Goal: Find specific page/section: Find specific page/section

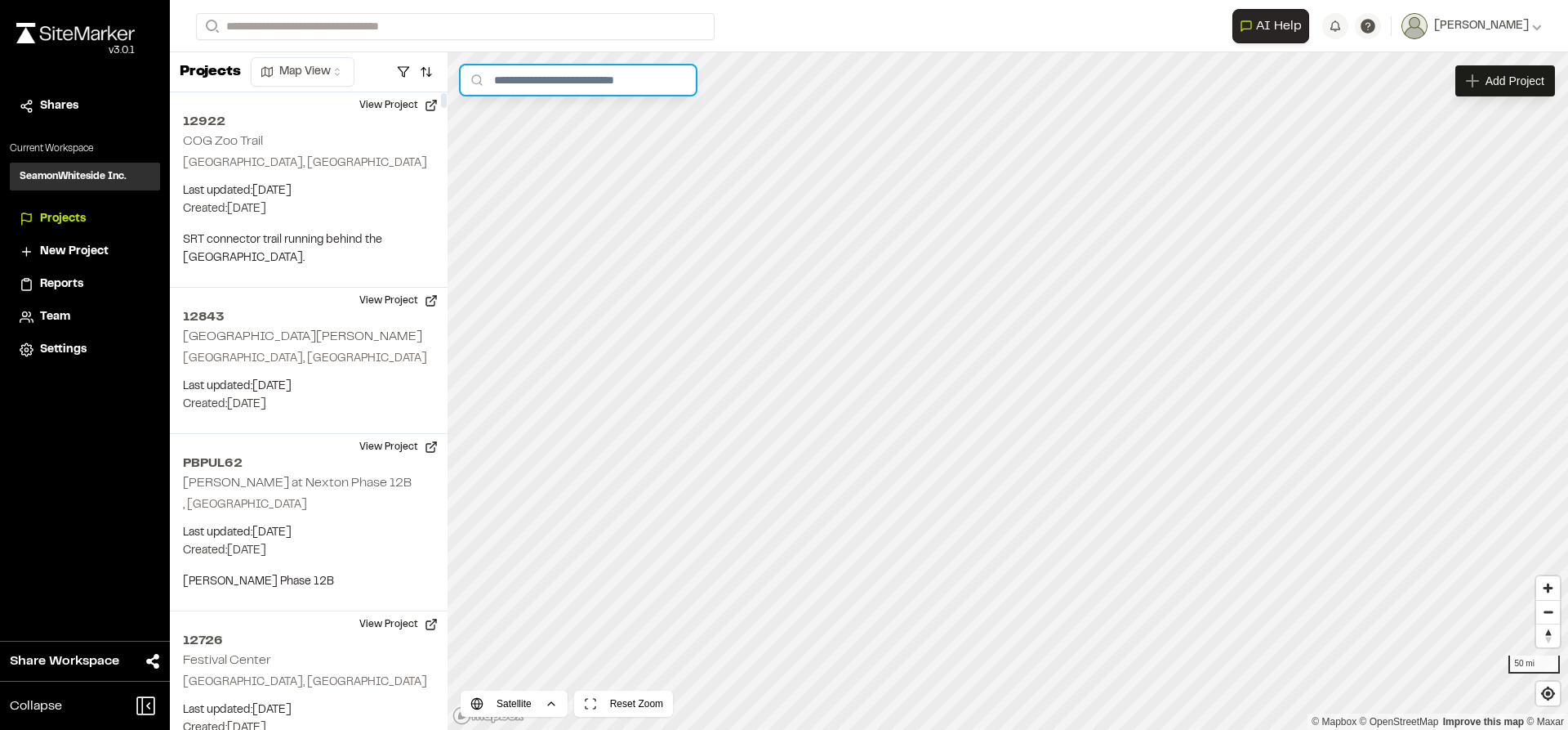
click at [543, 84] on input "text" at bounding box center [578, 80] width 235 height 30
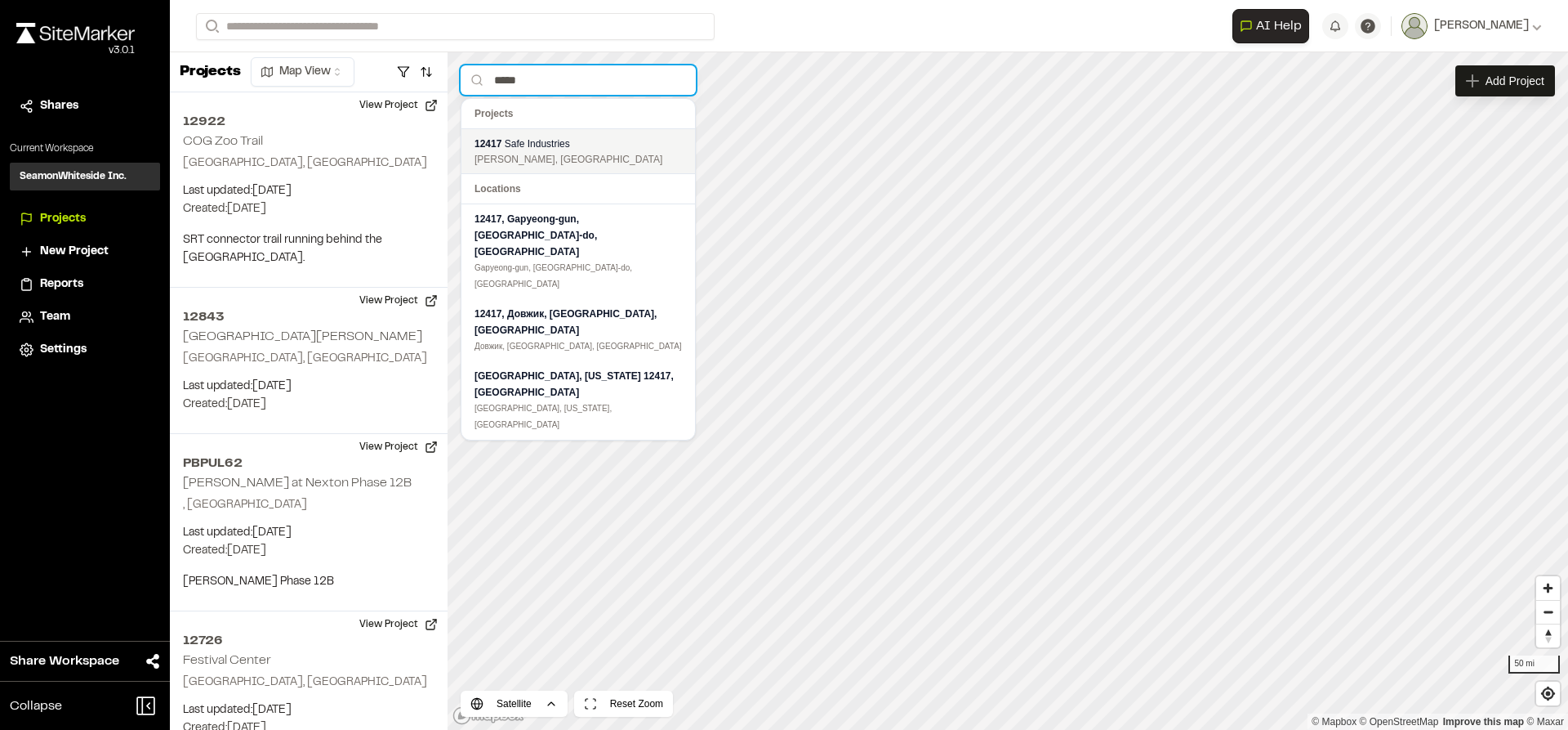
type input "*****"
click at [546, 156] on div "[PERSON_NAME], [GEOGRAPHIC_DATA]" at bounding box center [578, 159] width 207 height 14
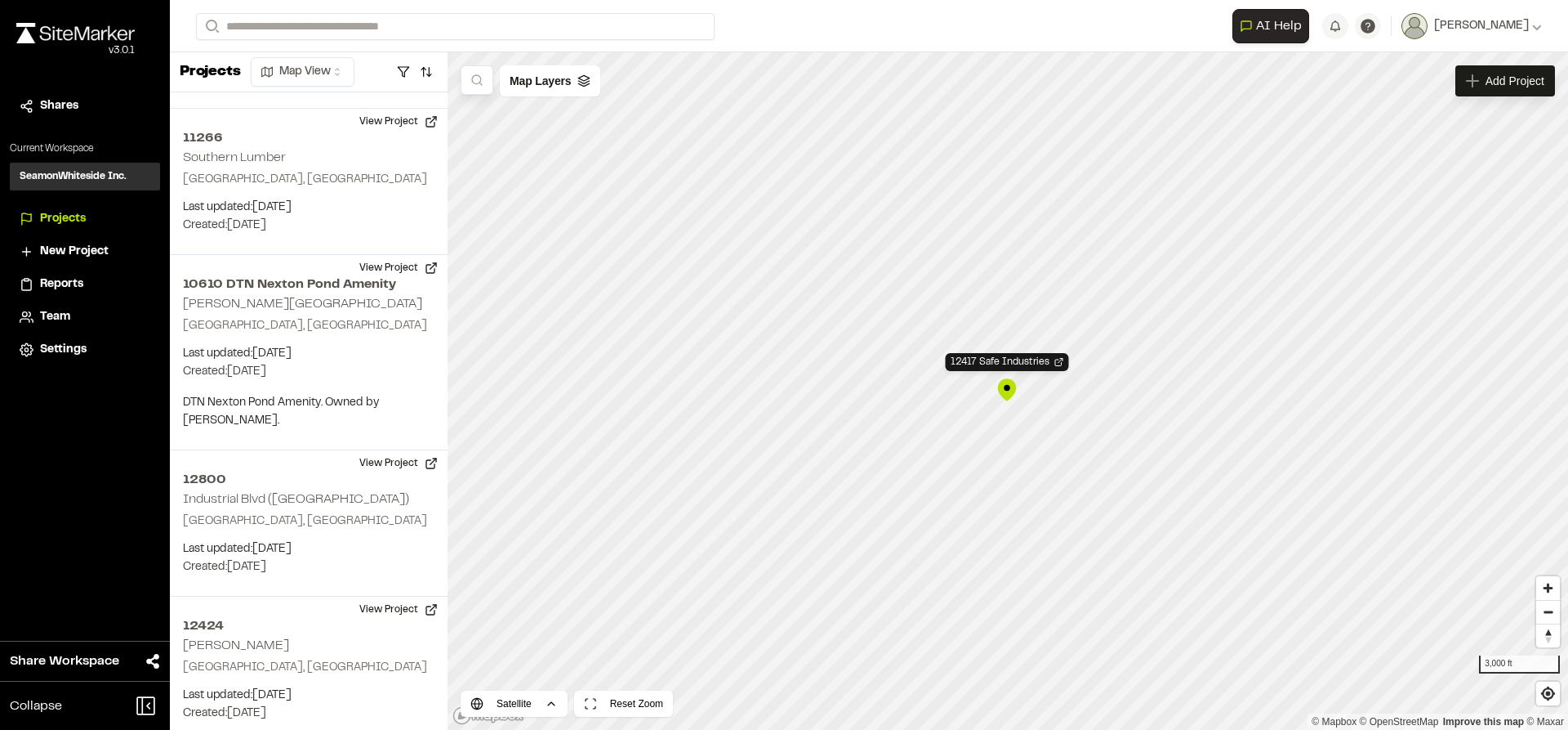
scroll to position [16202, 0]
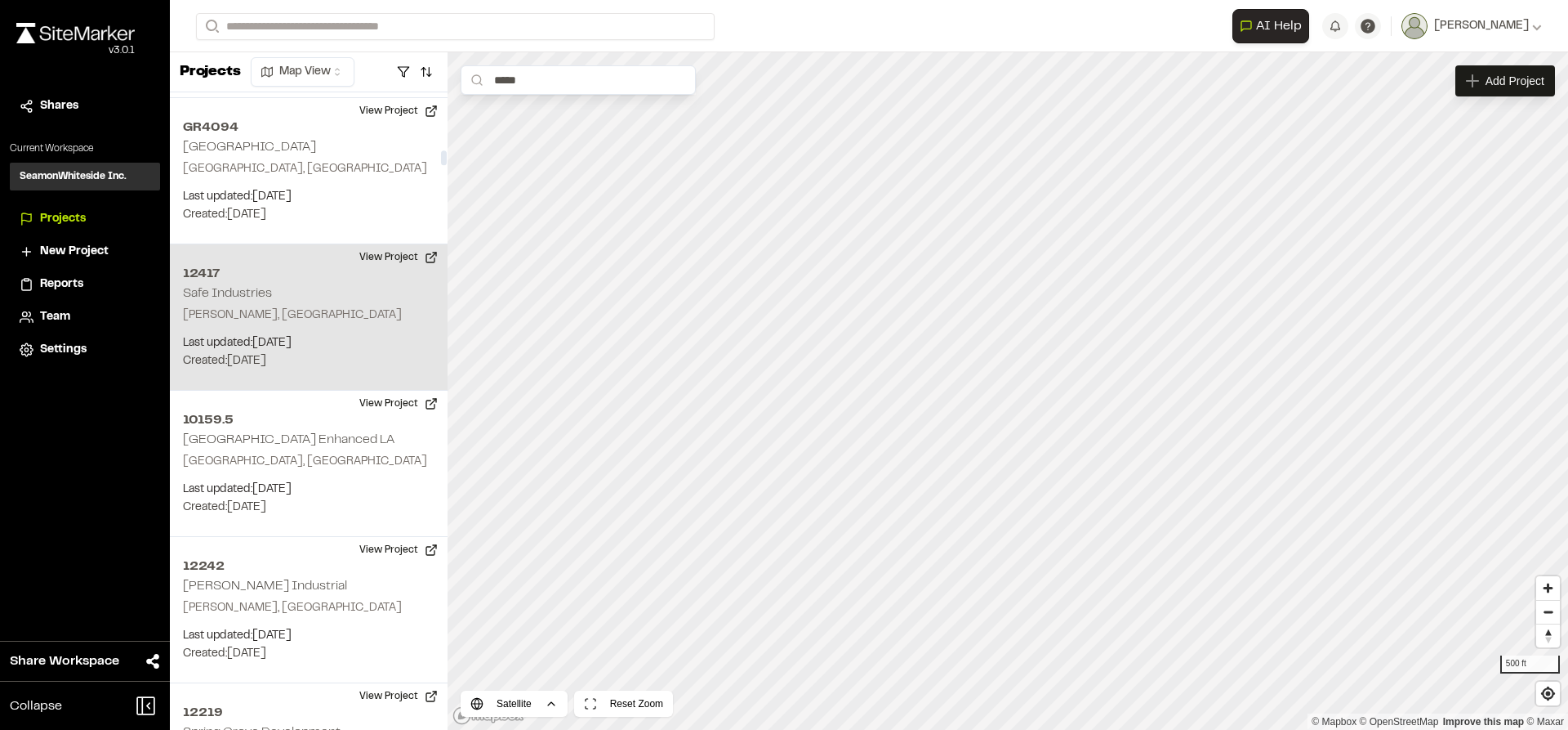
click at [214, 264] on h2 "12417" at bounding box center [309, 274] width 251 height 20
click at [985, 369] on div "12417 Safe Industries" at bounding box center [1008, 364] width 123 height 18
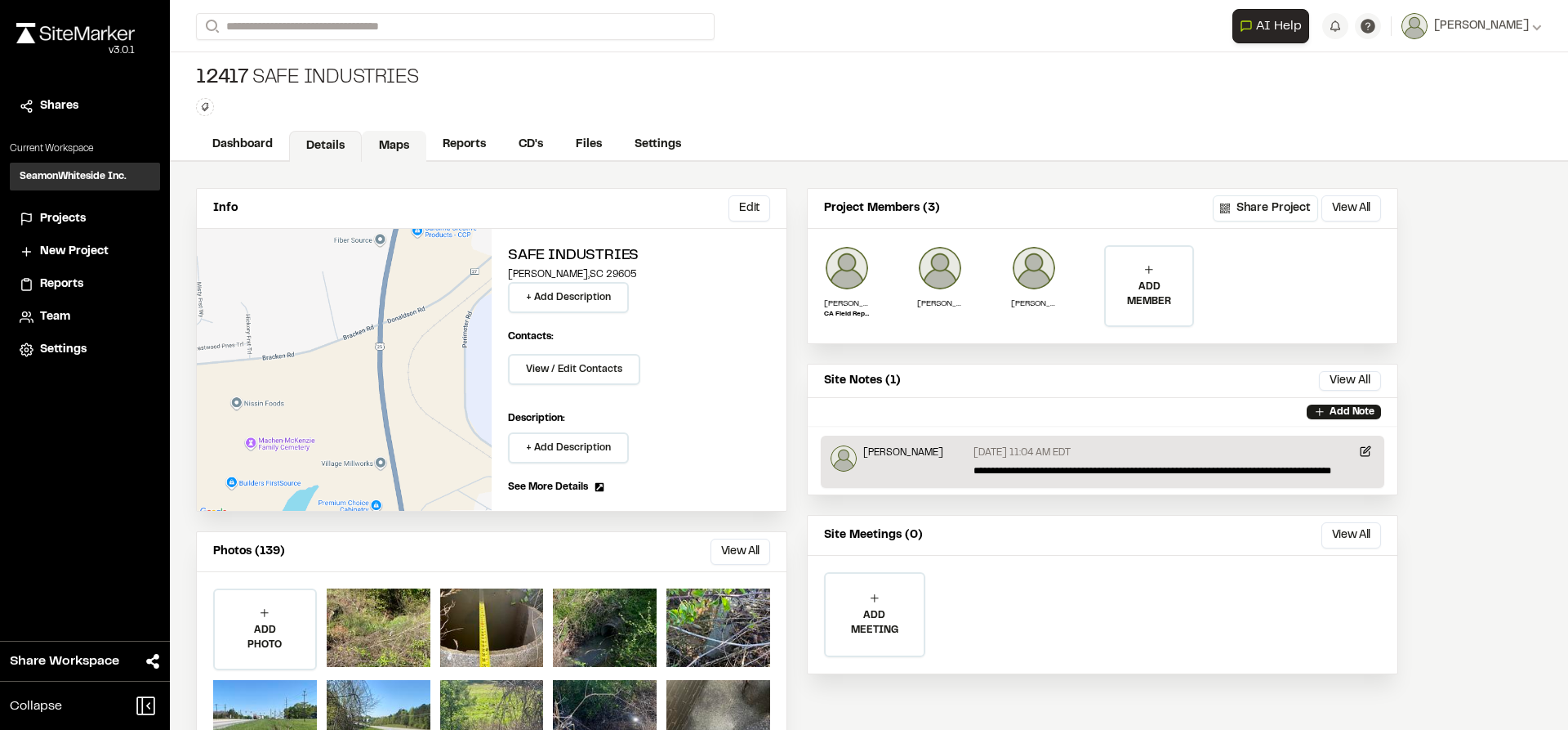
click at [406, 142] on link "Maps" at bounding box center [394, 146] width 65 height 31
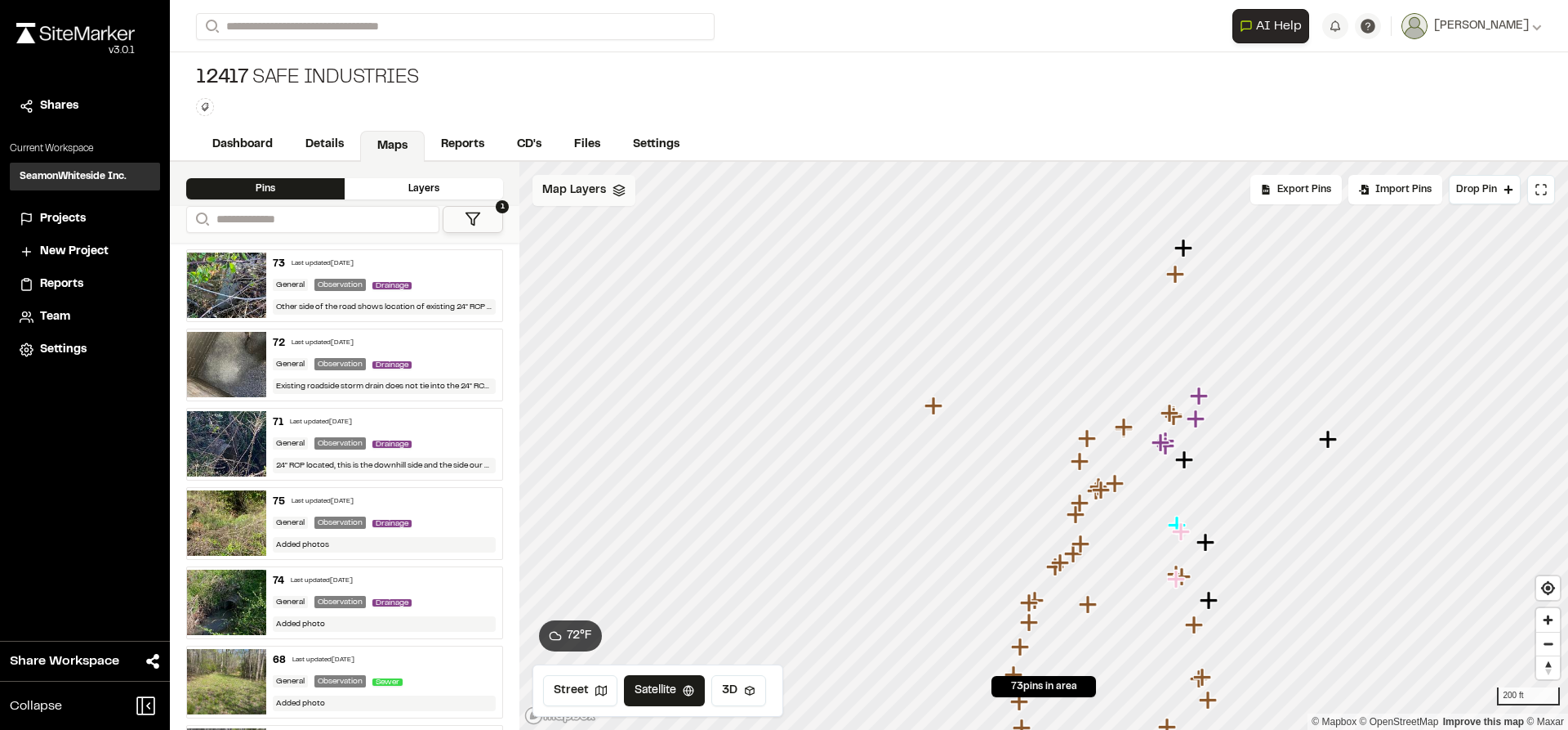
click at [588, 186] on span "Map Layers" at bounding box center [574, 190] width 64 height 18
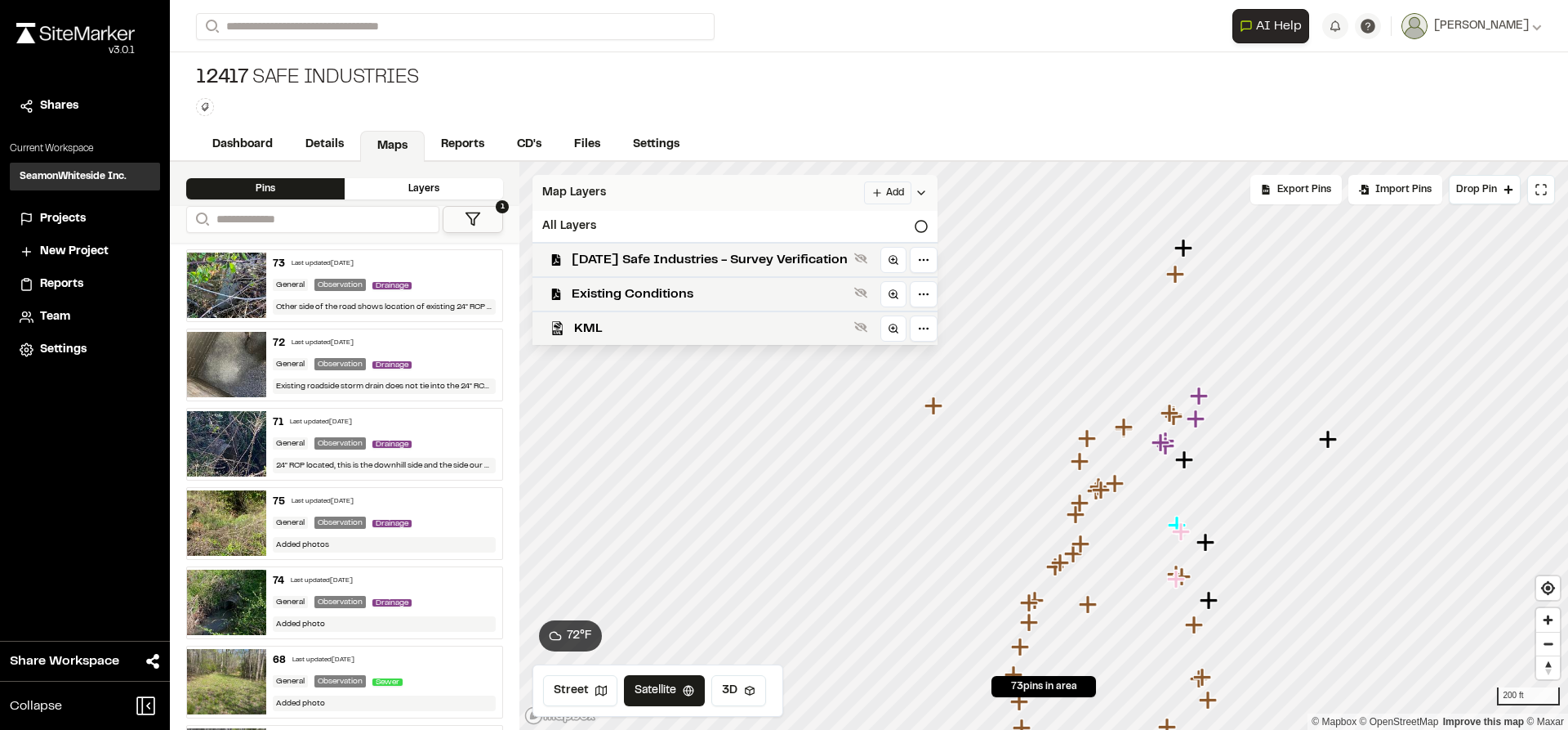
click at [928, 198] on icon at bounding box center [921, 192] width 13 height 13
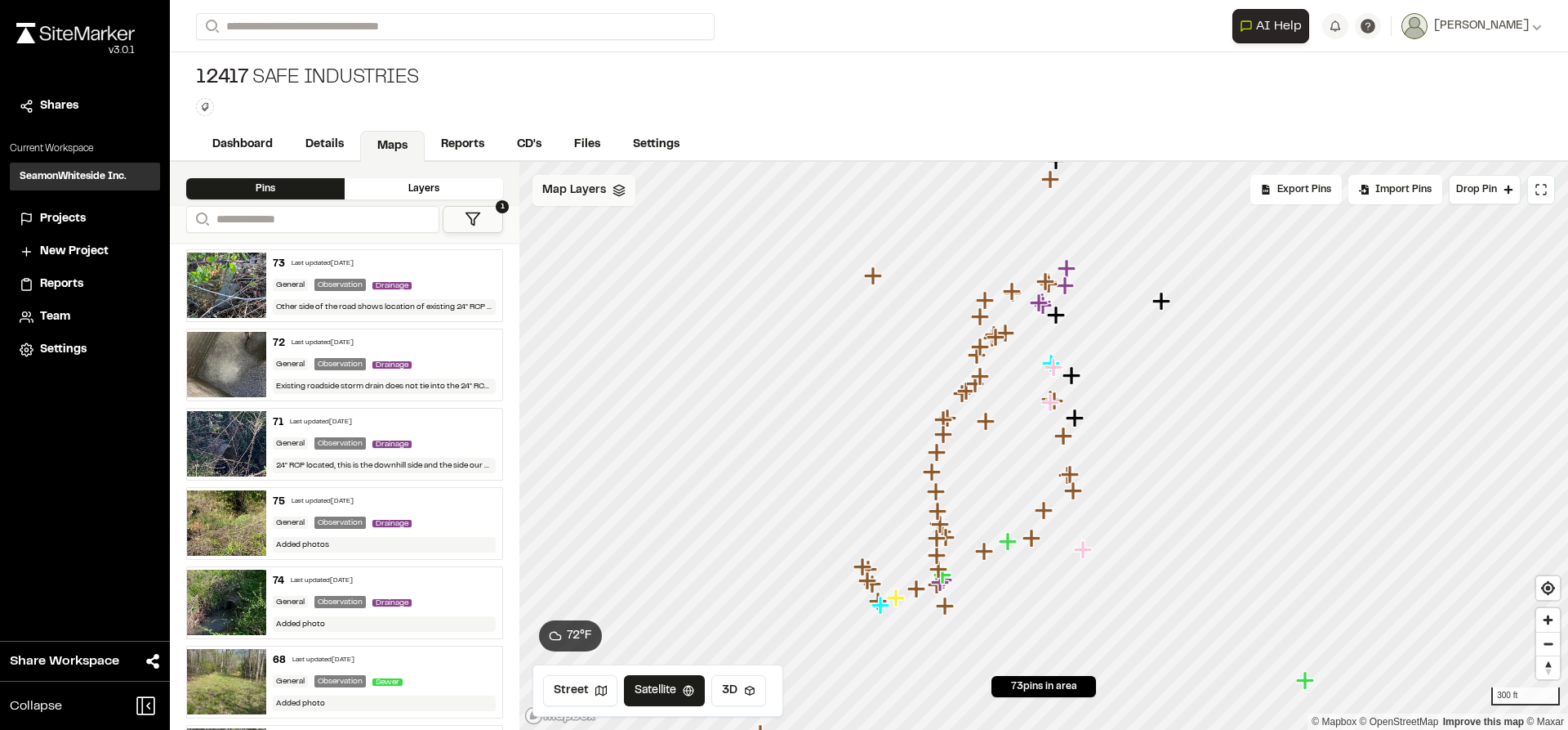
click at [948, 432] on icon "Map marker" at bounding box center [943, 434] width 18 height 18
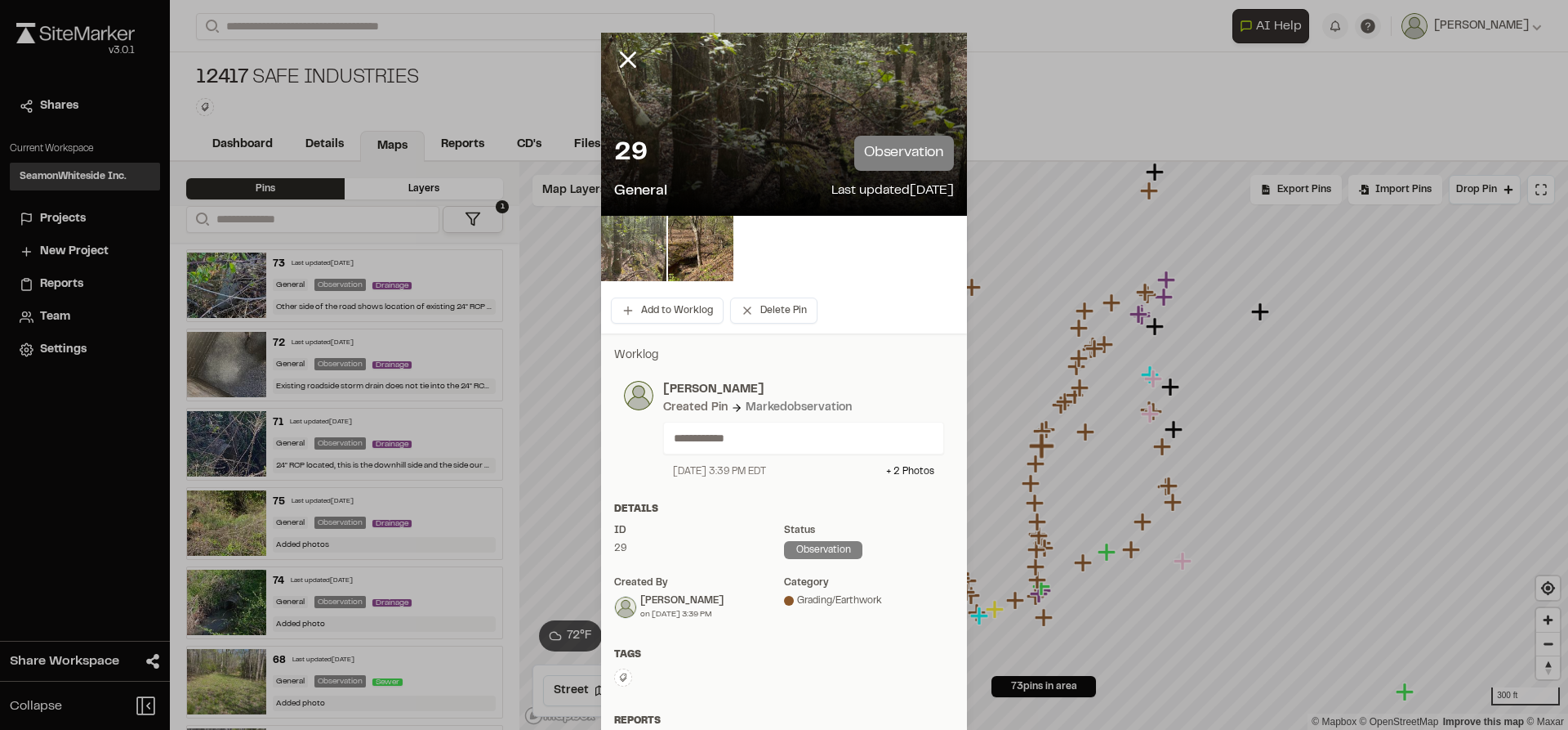
click at [610, 259] on img at bounding box center [634, 248] width 66 height 66
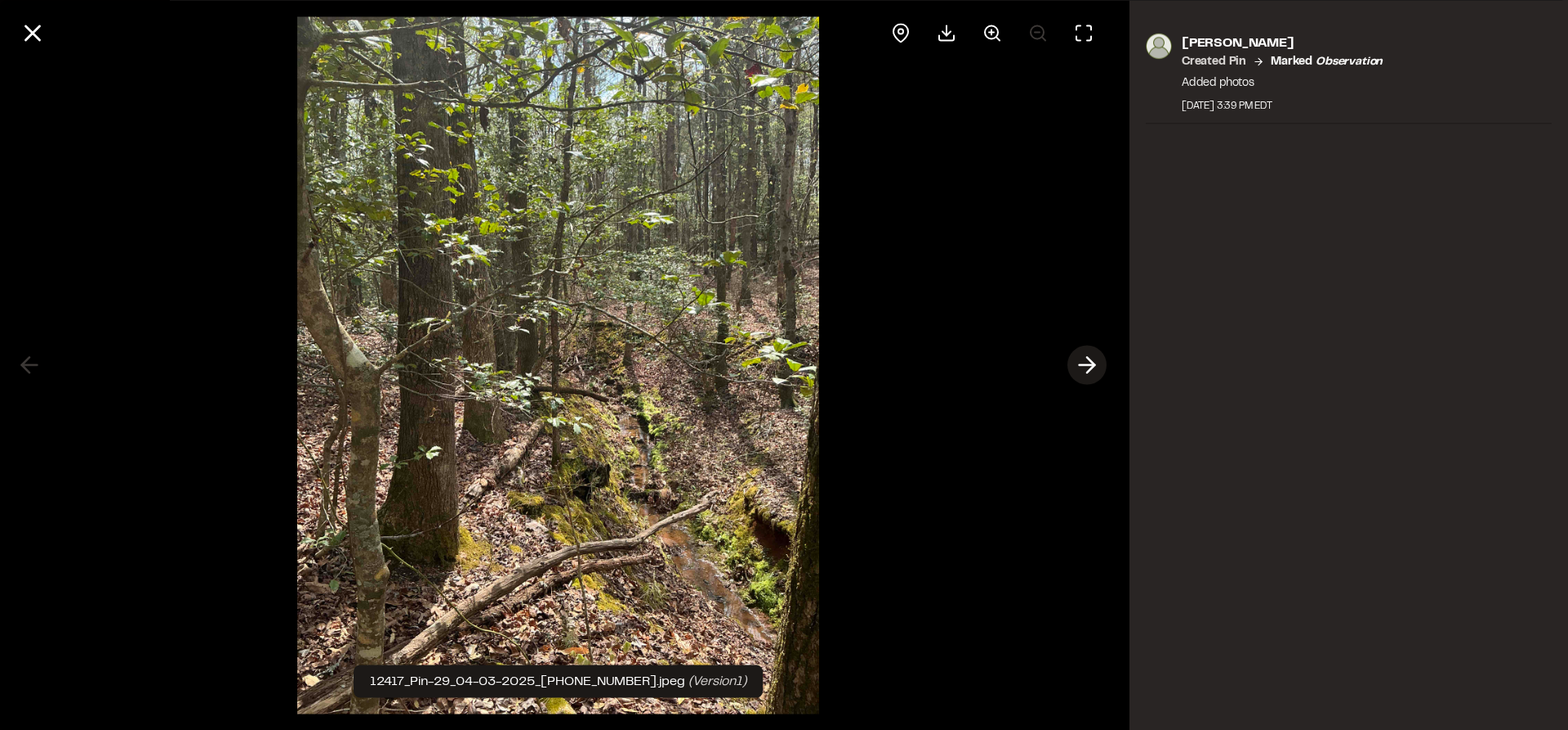
click at [1095, 367] on icon at bounding box center [1087, 365] width 26 height 28
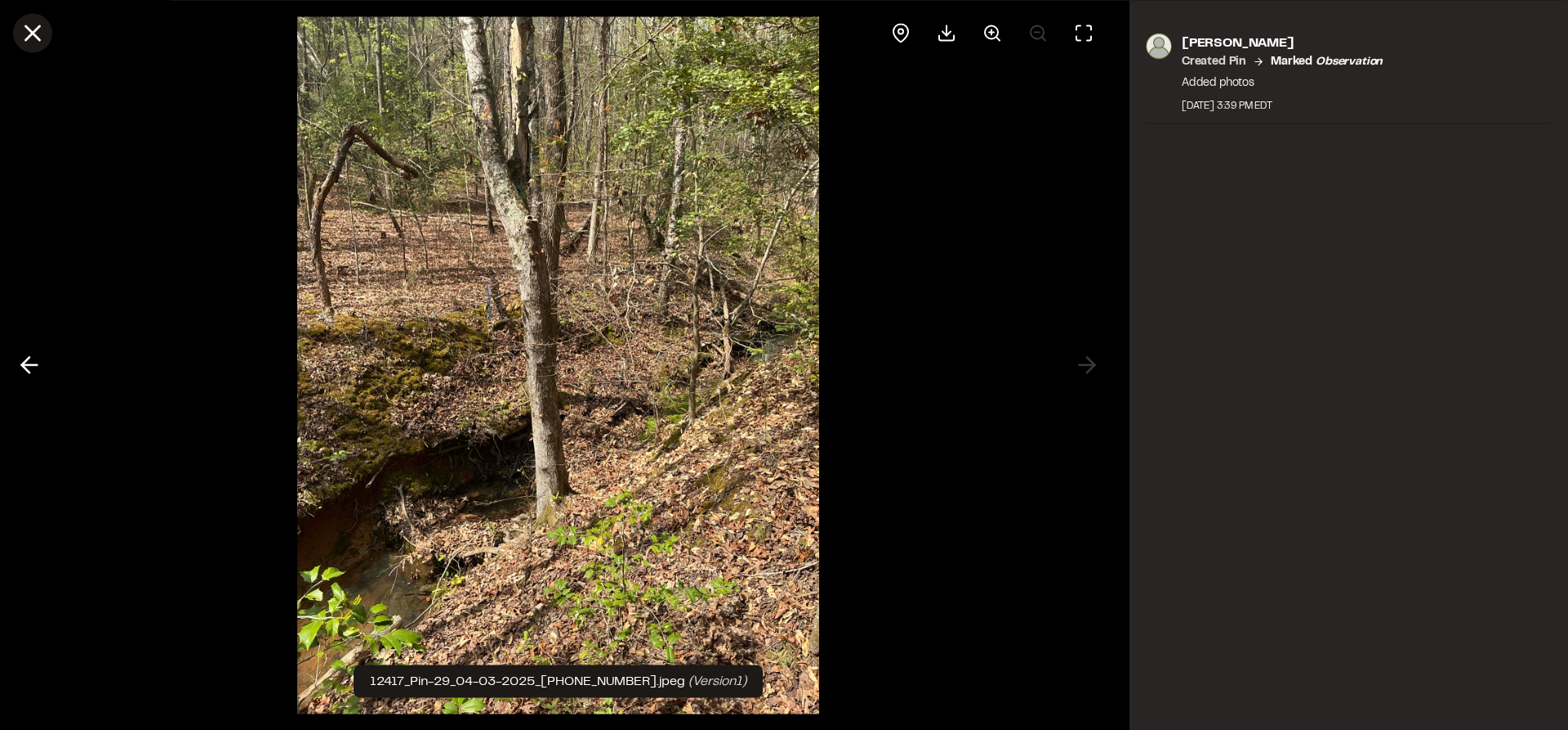
click at [40, 31] on icon at bounding box center [32, 32] width 28 height 28
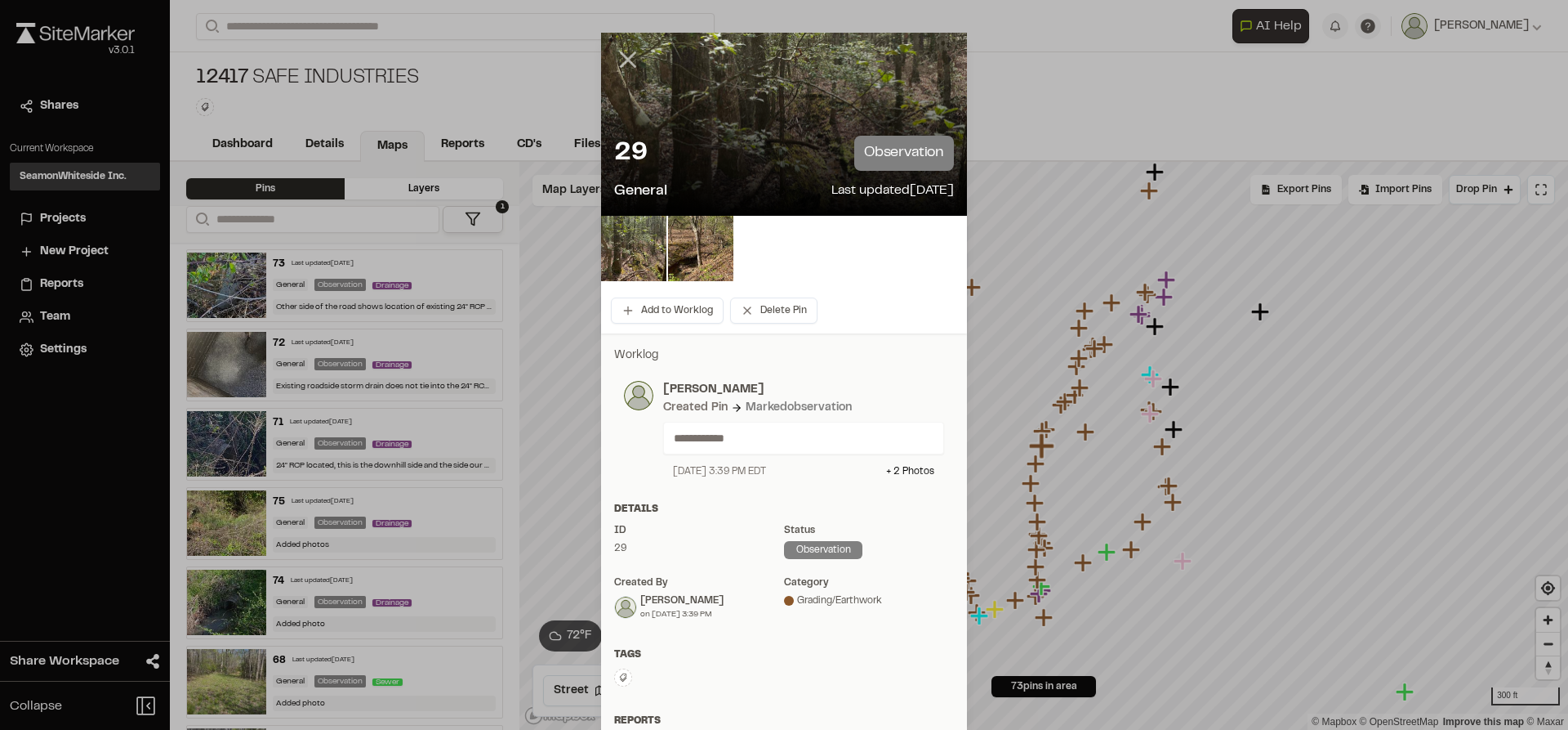
click at [620, 54] on icon at bounding box center [627, 59] width 28 height 28
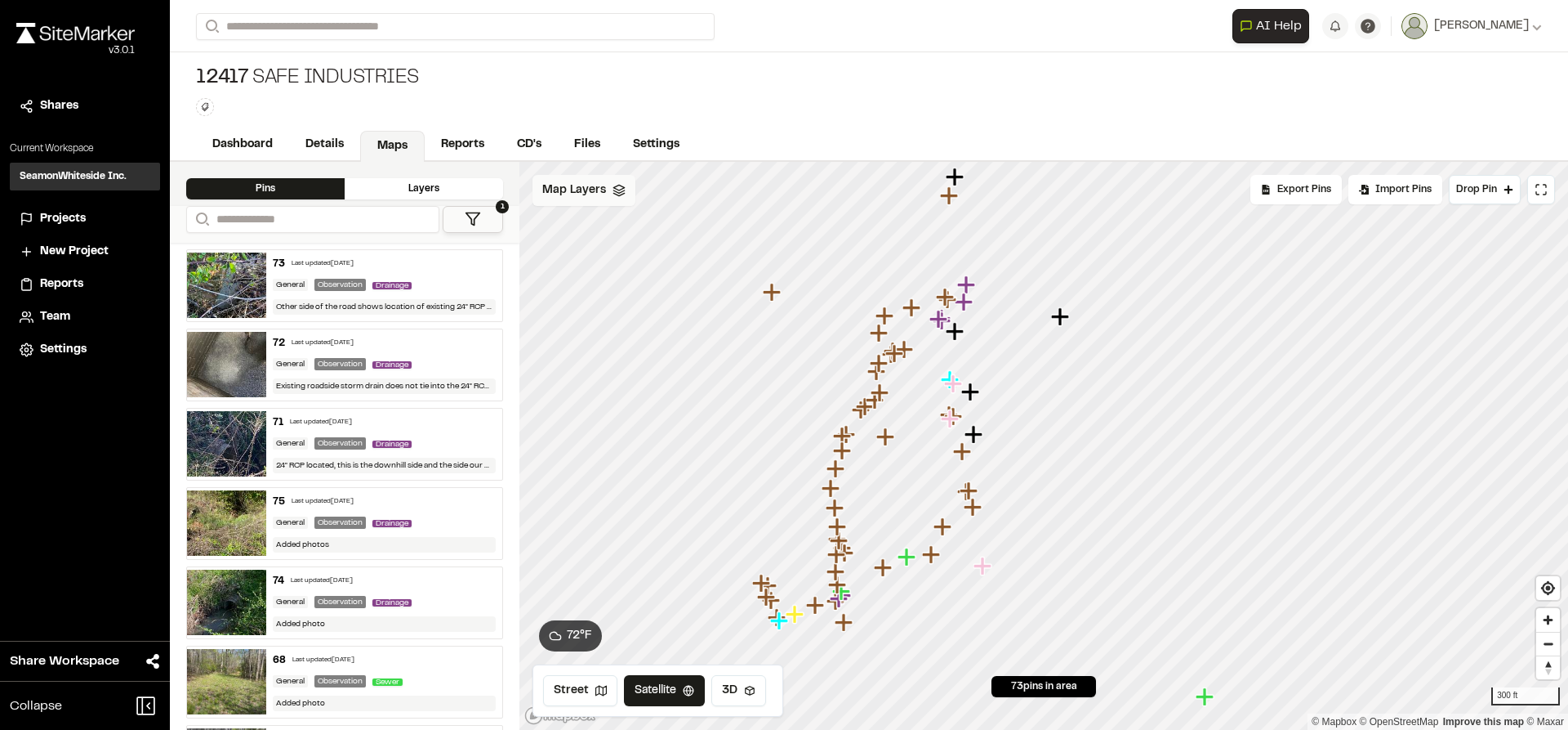
click at [841, 506] on icon "Map marker" at bounding box center [835, 507] width 18 height 18
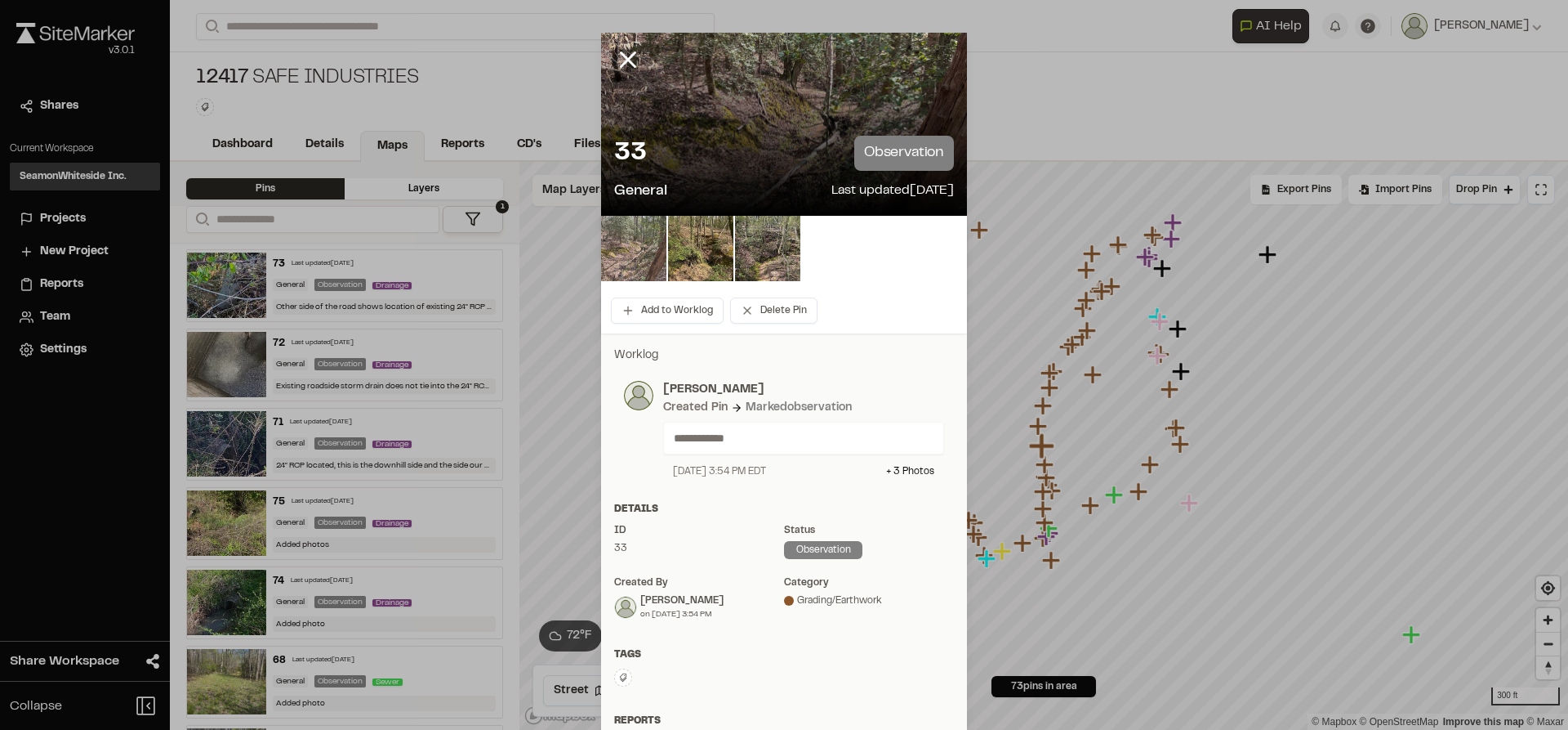
click at [618, 259] on img at bounding box center [634, 248] width 66 height 66
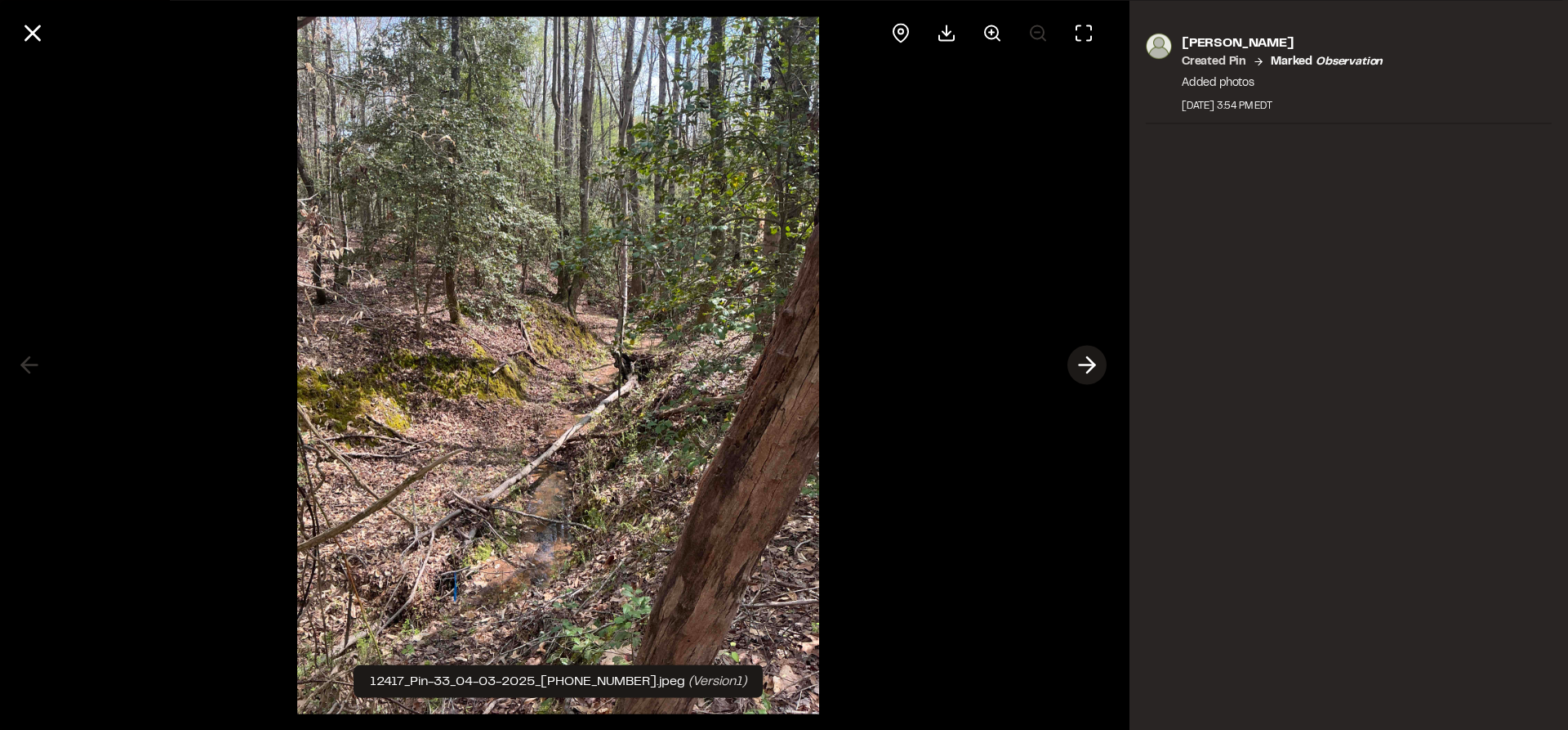
click at [1085, 369] on icon at bounding box center [1087, 365] width 26 height 28
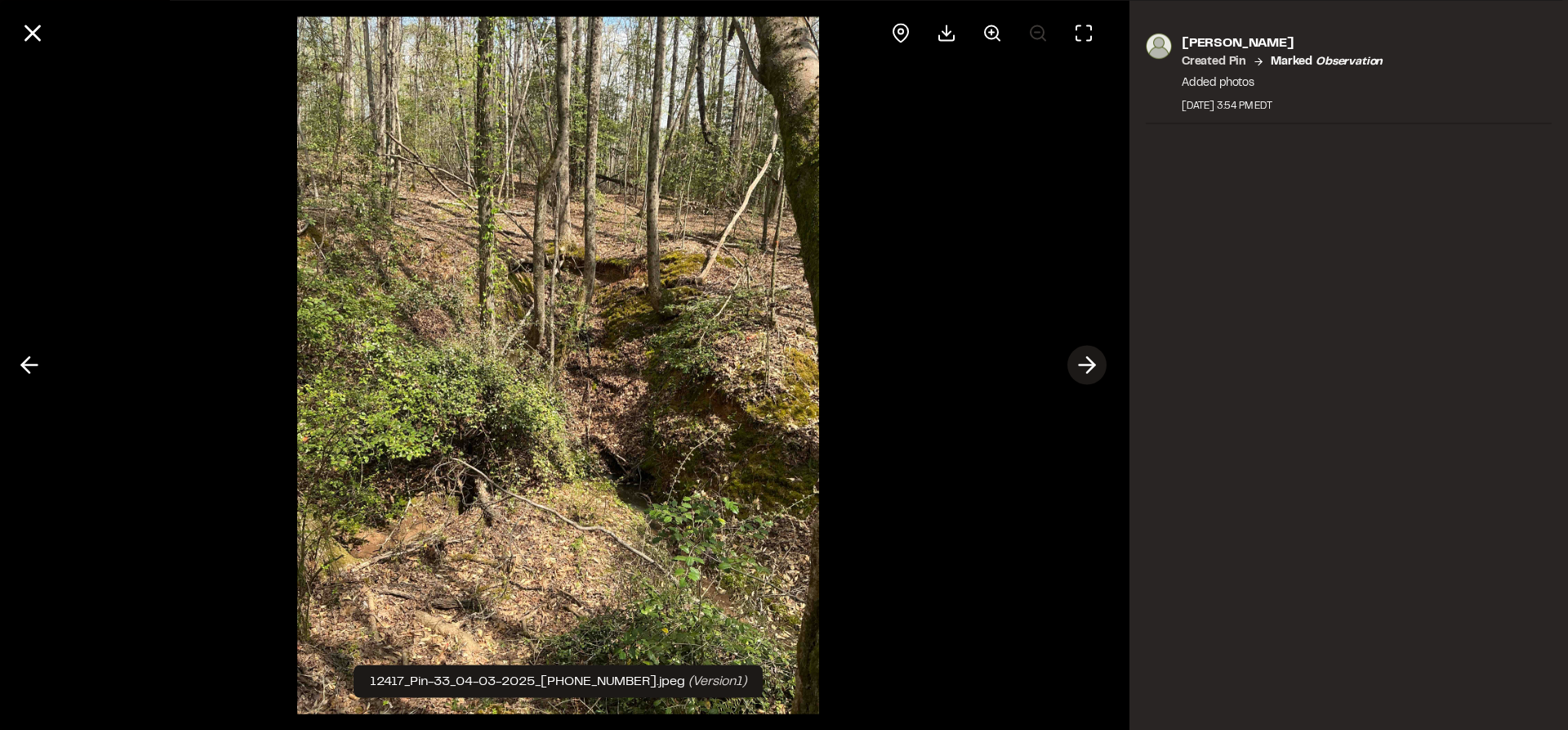
click at [1085, 369] on icon at bounding box center [1087, 365] width 26 height 28
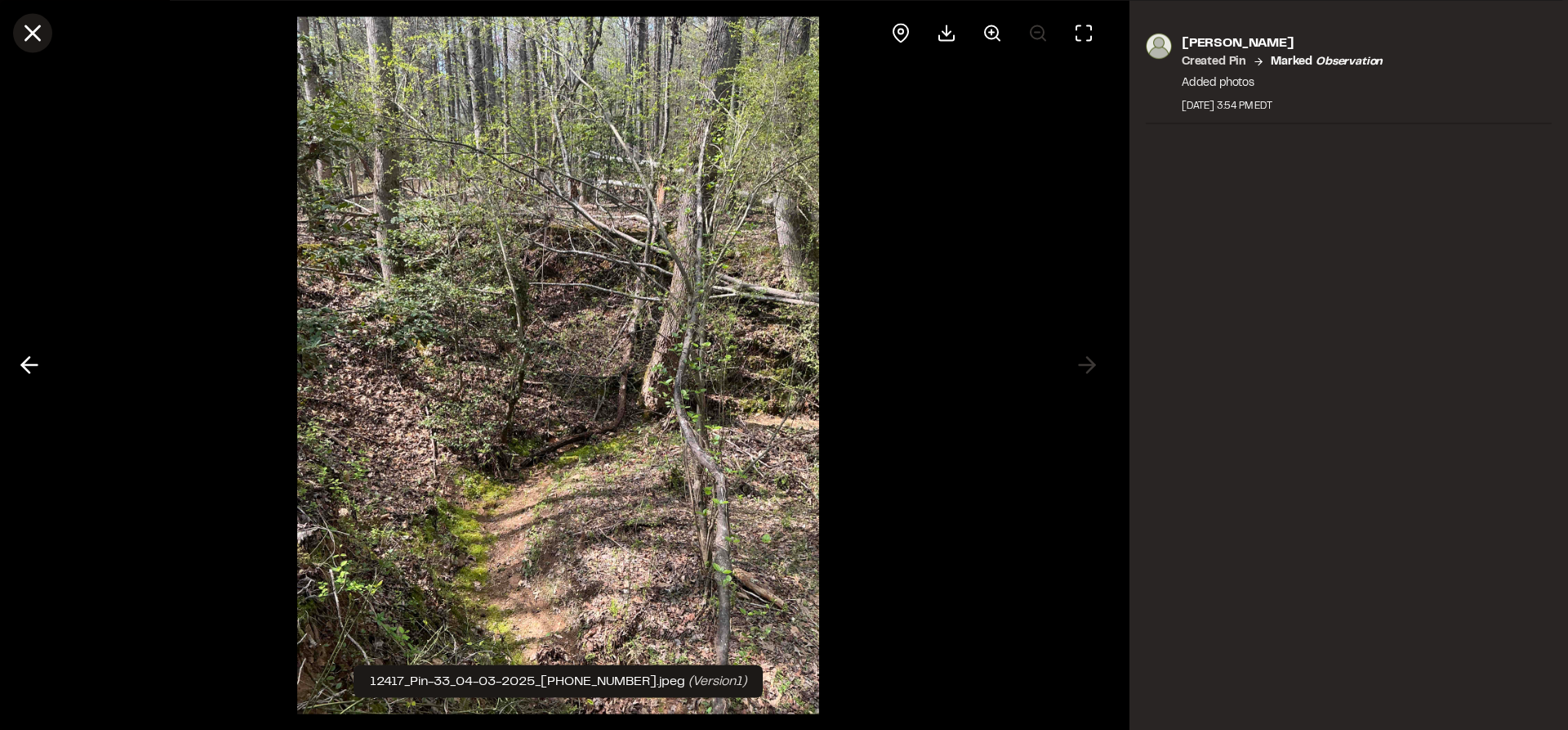
click at [26, 39] on line at bounding box center [32, 32] width 13 height 13
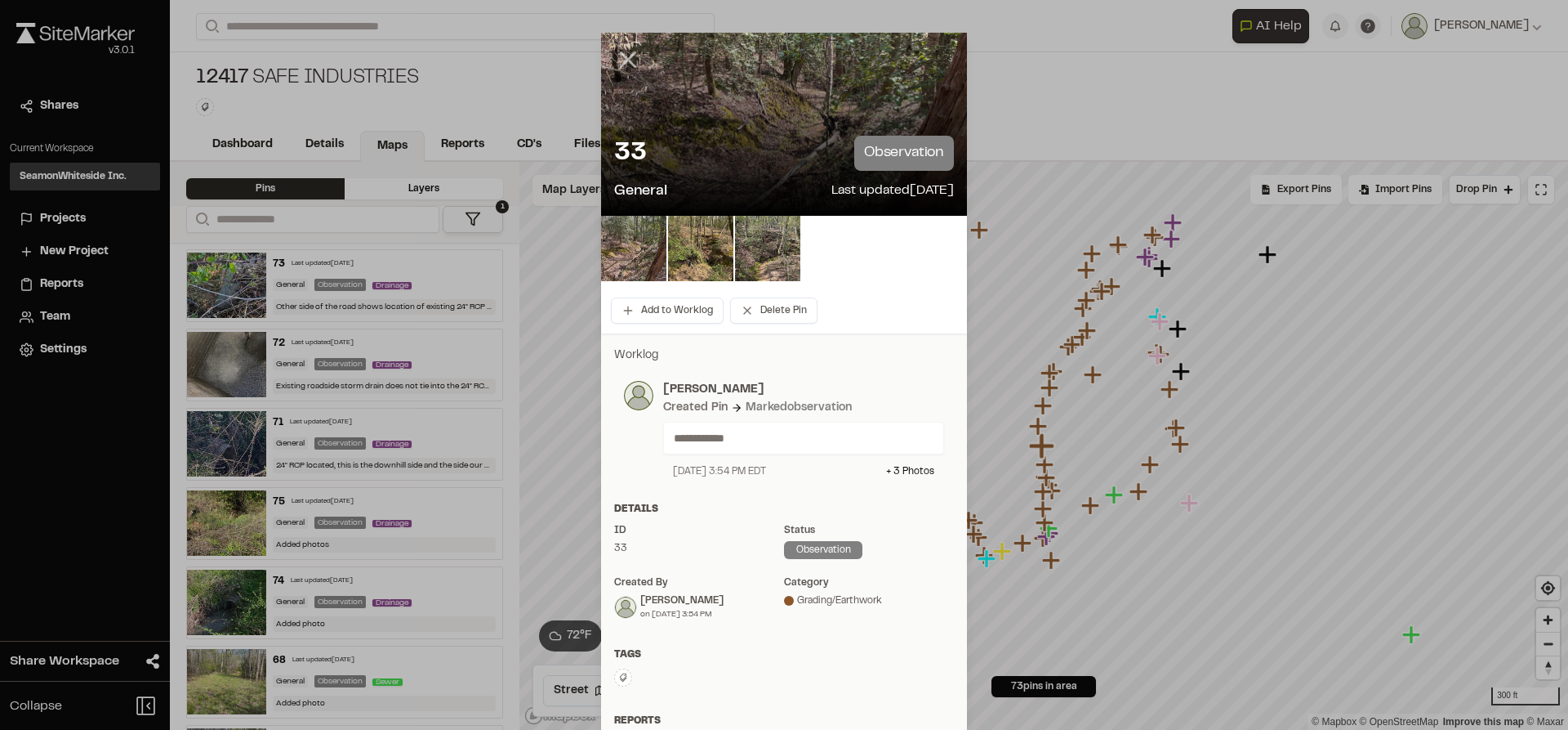
click at [626, 60] on icon at bounding box center [627, 59] width 28 height 28
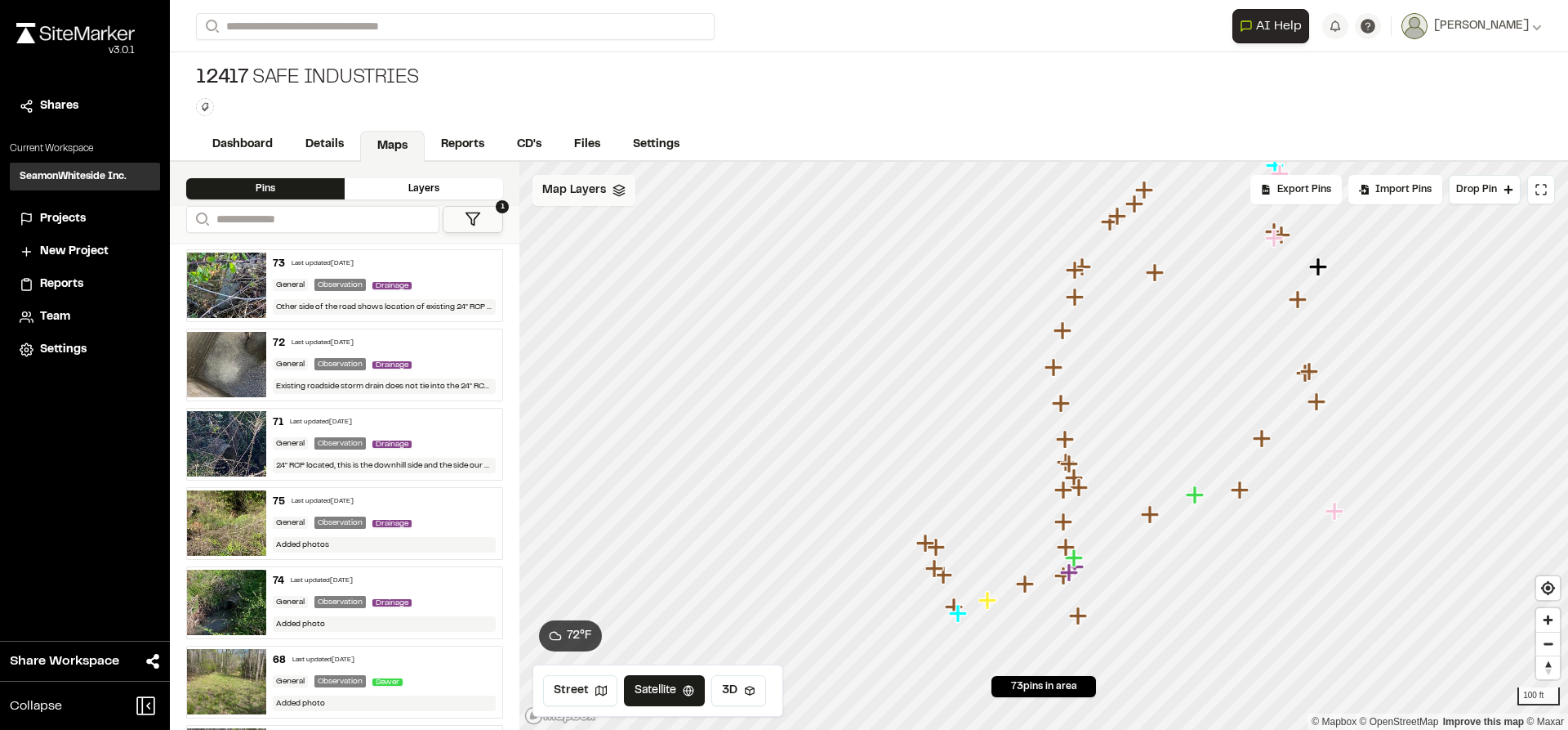
click at [927, 545] on icon "Map marker" at bounding box center [925, 542] width 18 height 18
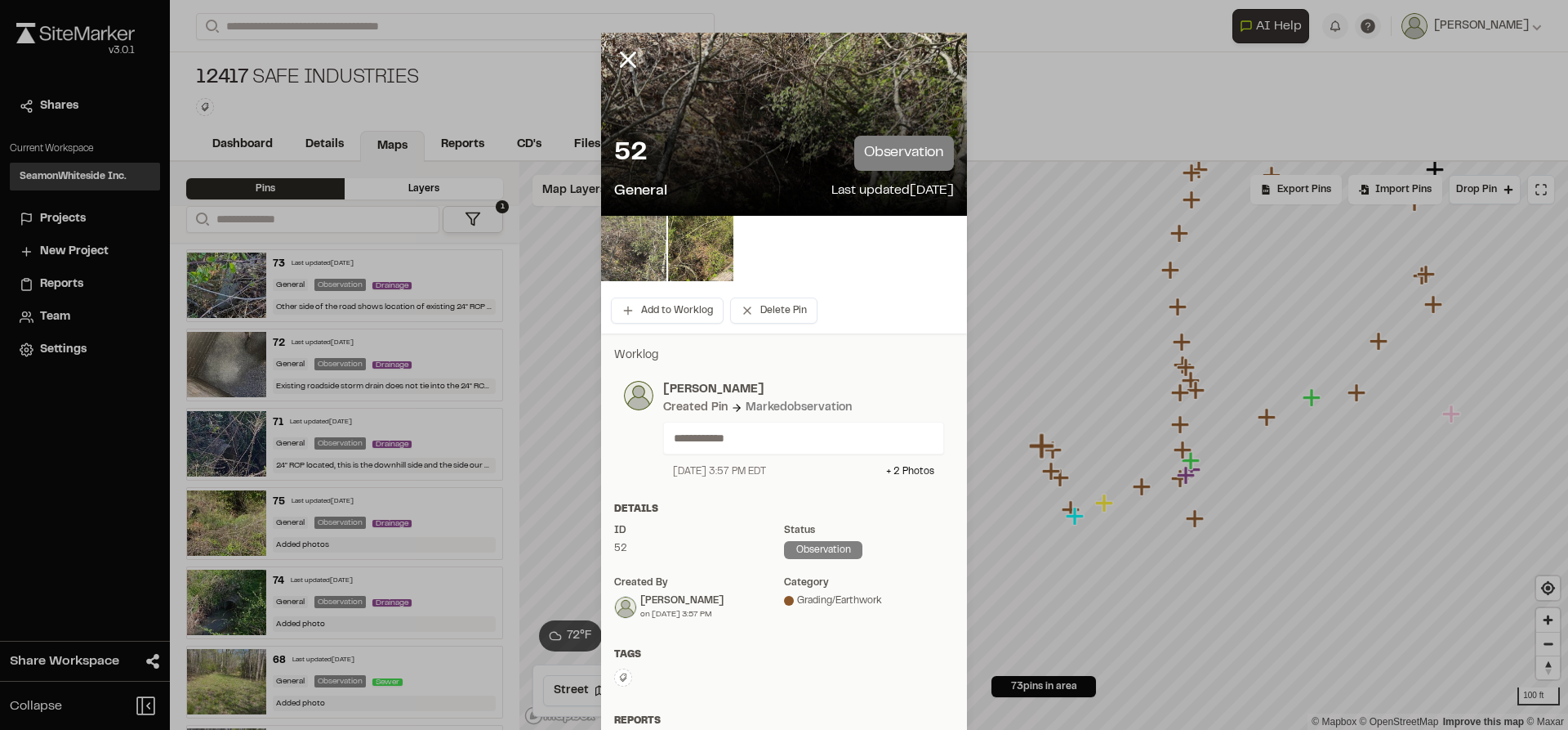
click at [631, 267] on img at bounding box center [634, 248] width 66 height 66
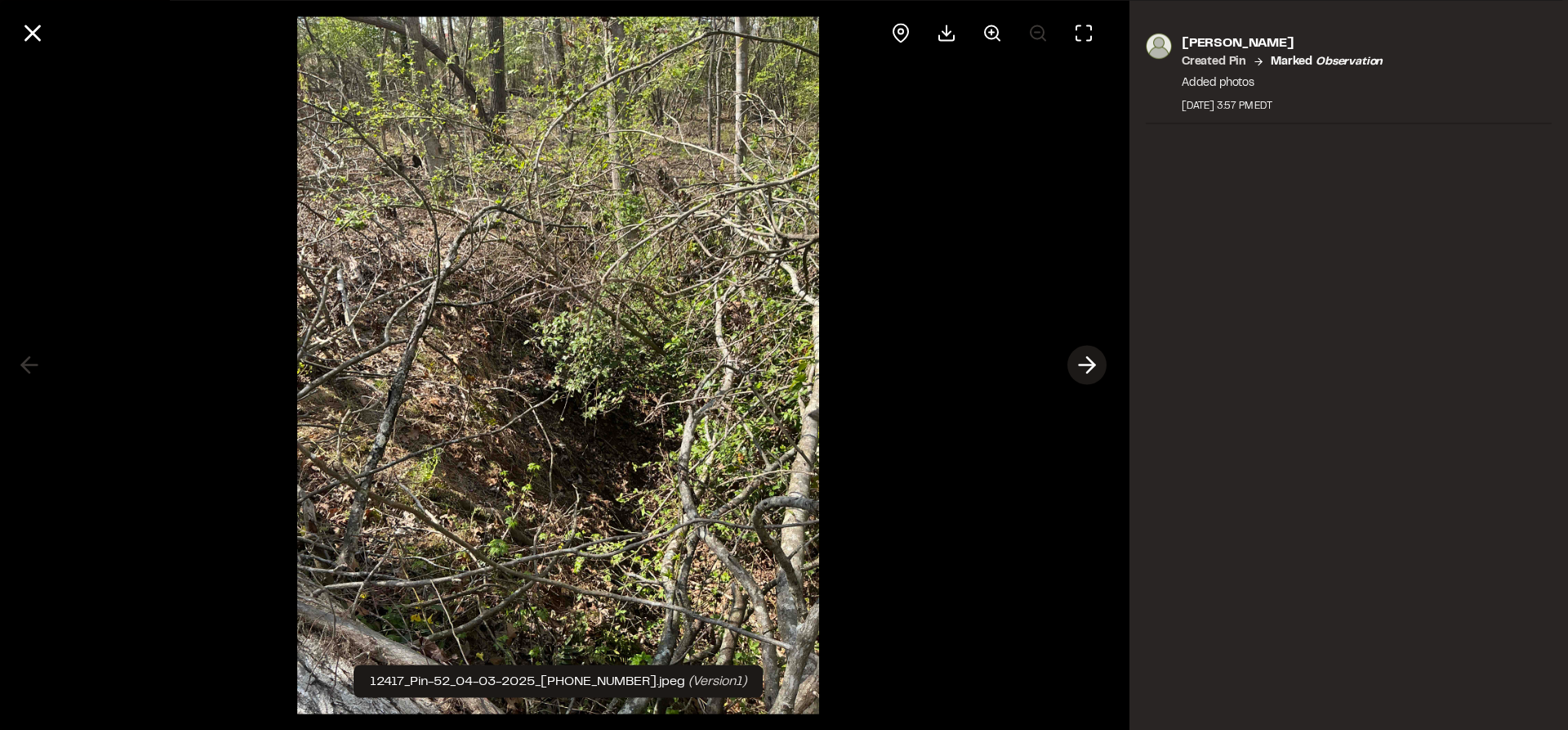
click at [1085, 364] on icon at bounding box center [1087, 365] width 26 height 28
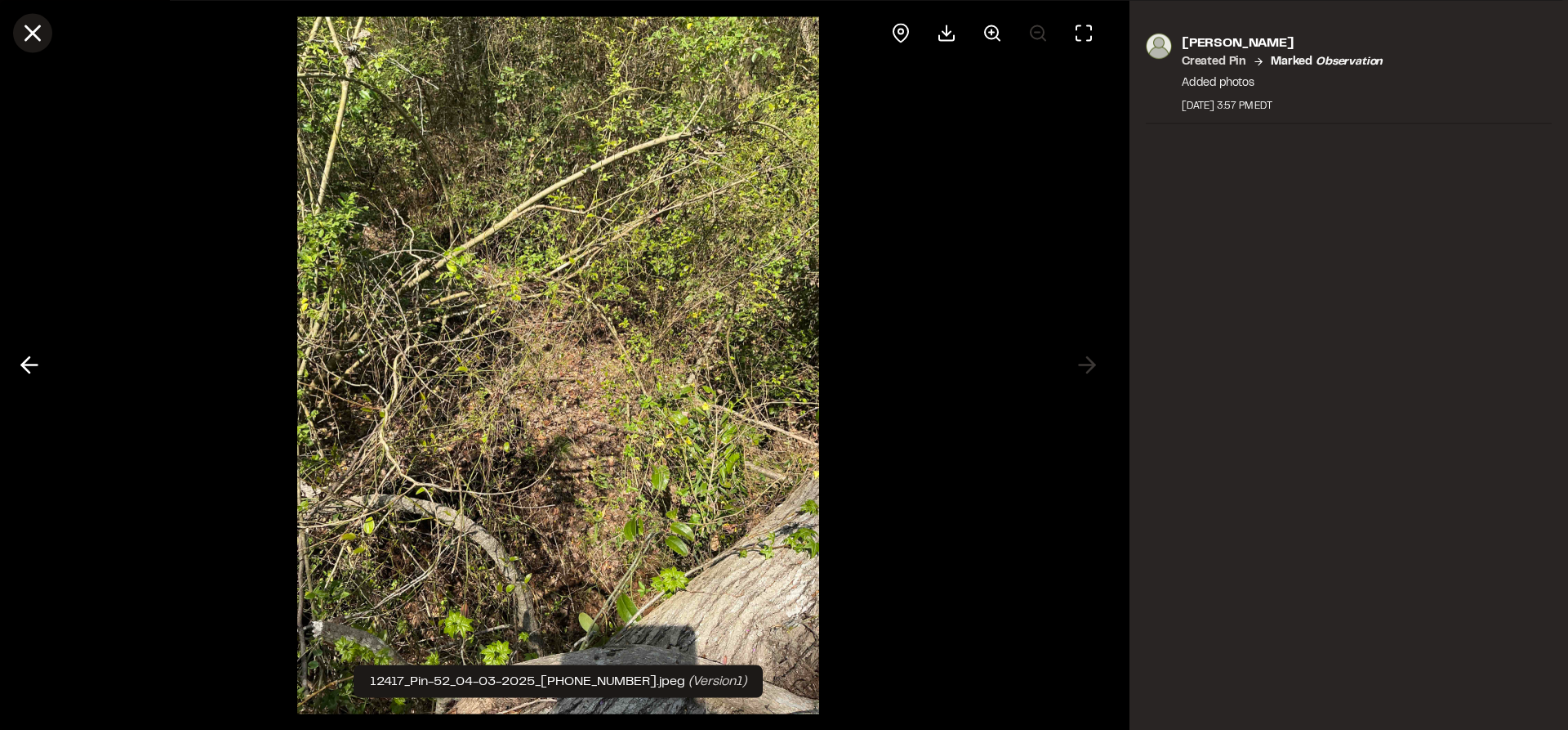
click at [21, 40] on icon at bounding box center [32, 32] width 28 height 28
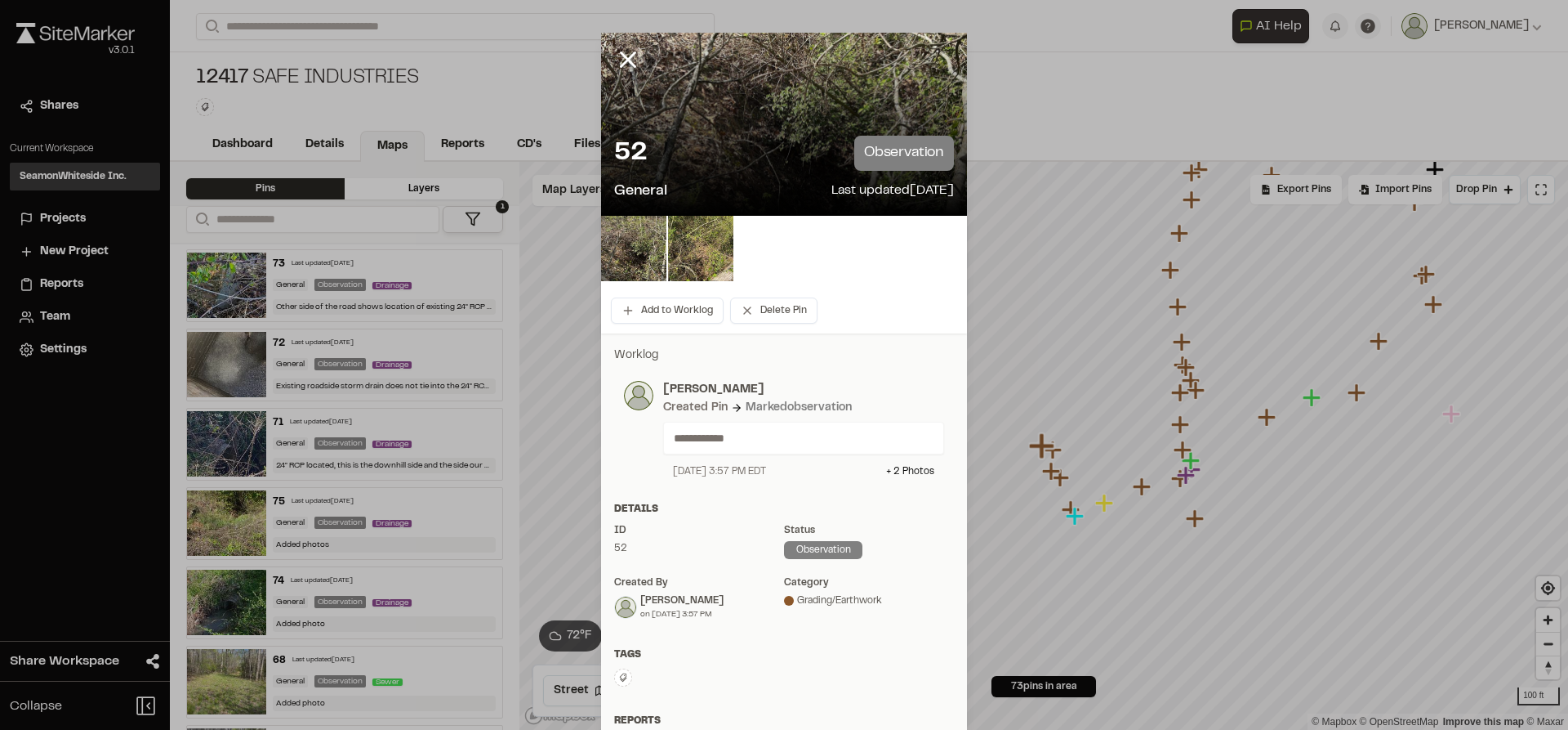
click at [623, 66] on icon at bounding box center [627, 59] width 28 height 28
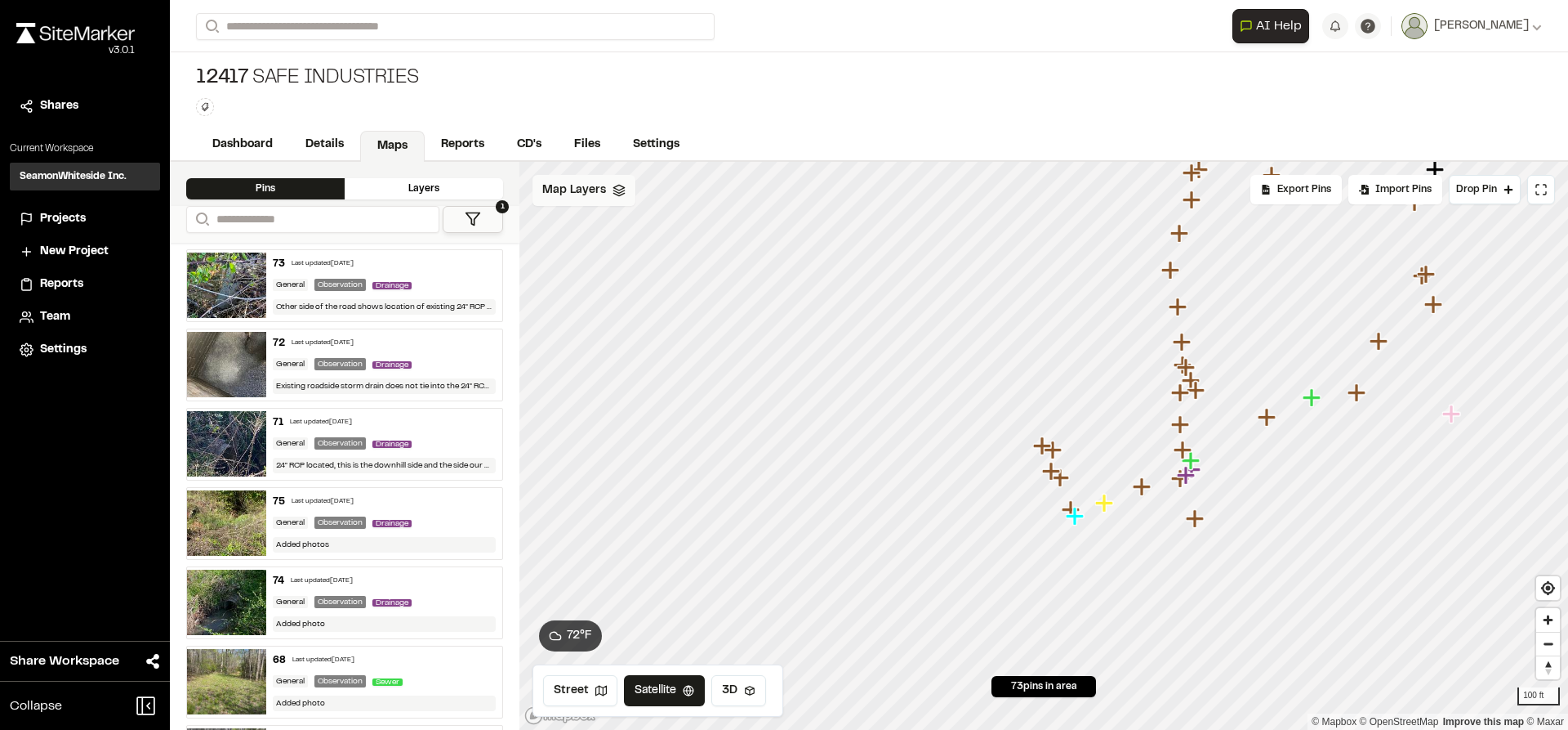
click at [1082, 517] on icon "Map marker" at bounding box center [1075, 515] width 18 height 18
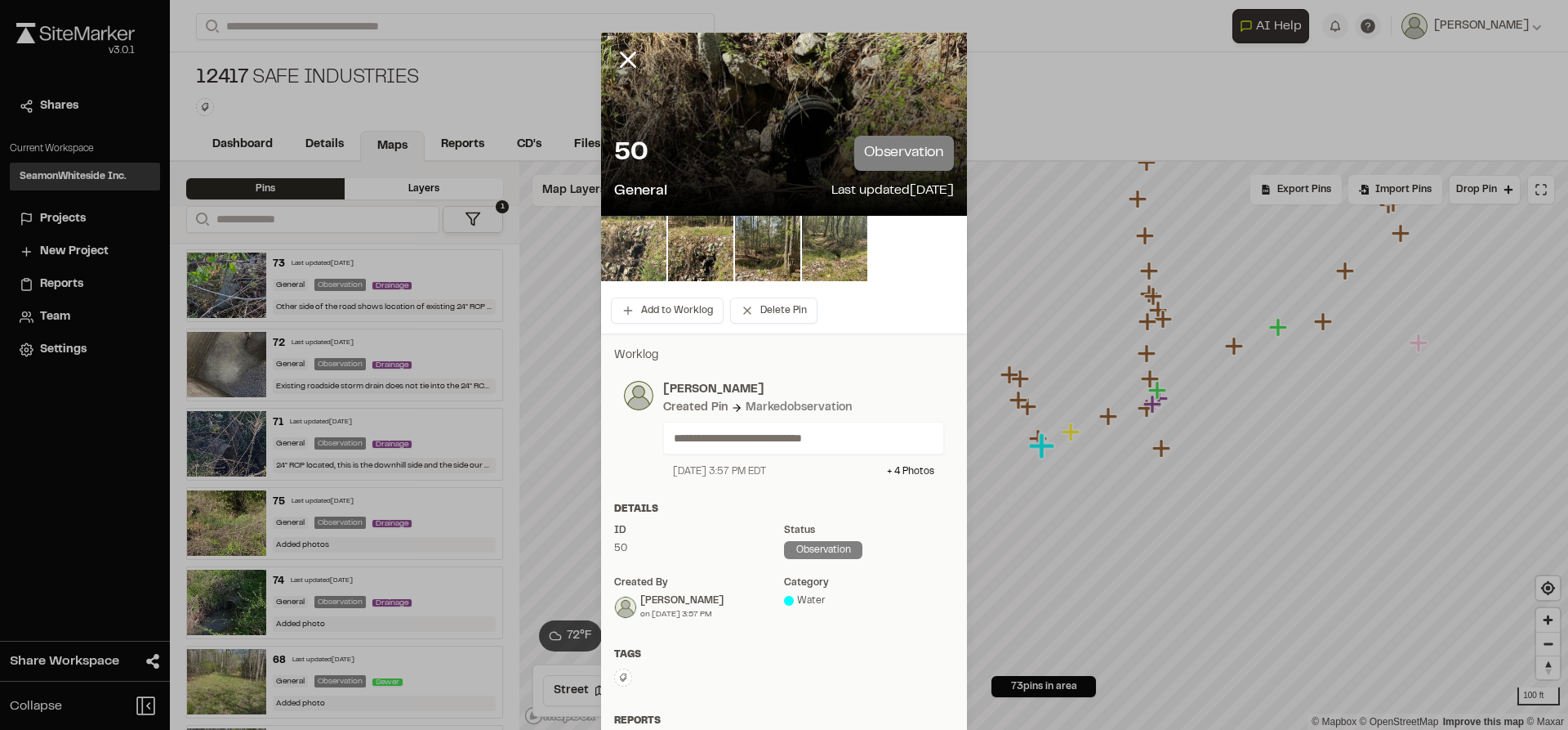
click at [631, 264] on img at bounding box center [634, 248] width 66 height 66
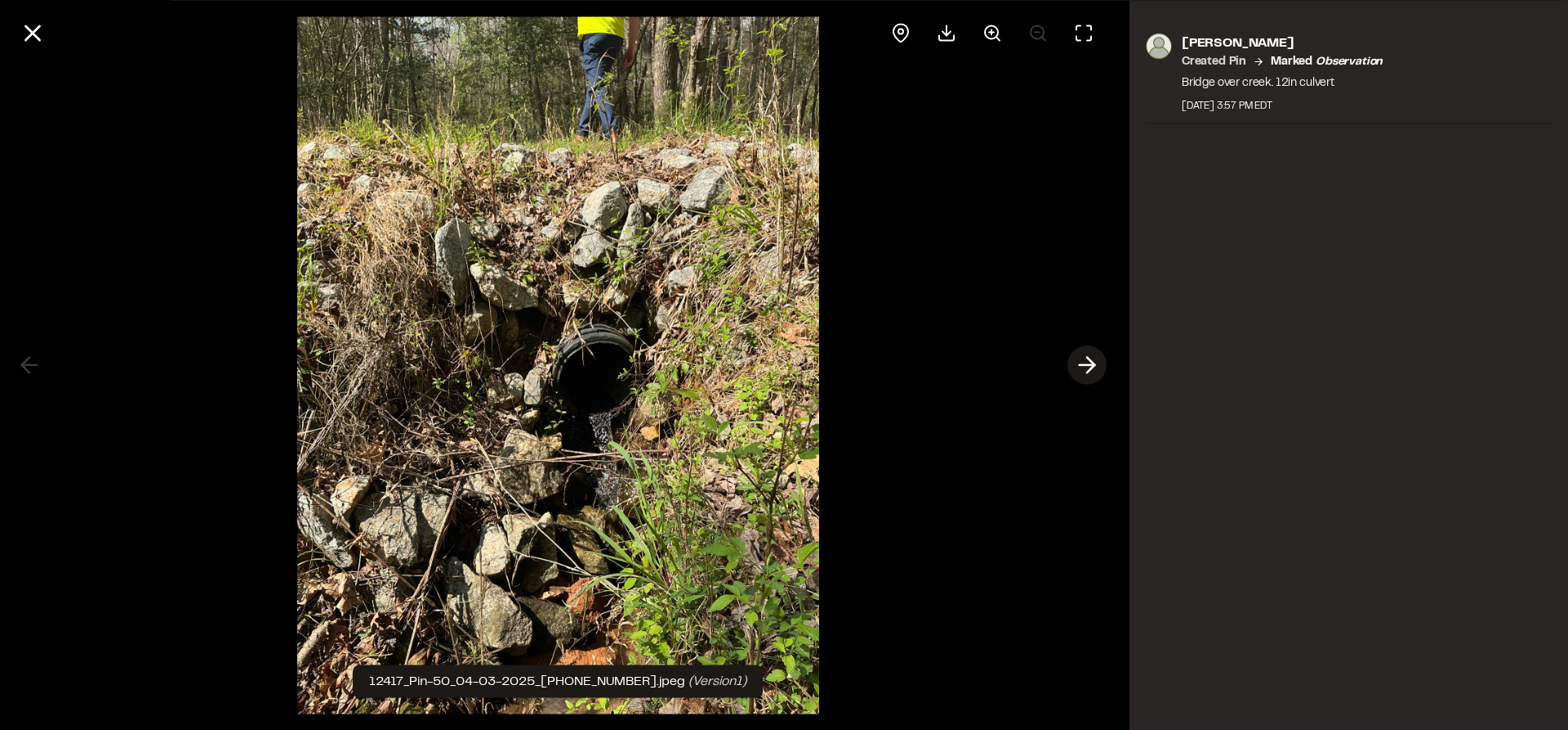
click at [1082, 365] on line at bounding box center [1087, 365] width 15 height 0
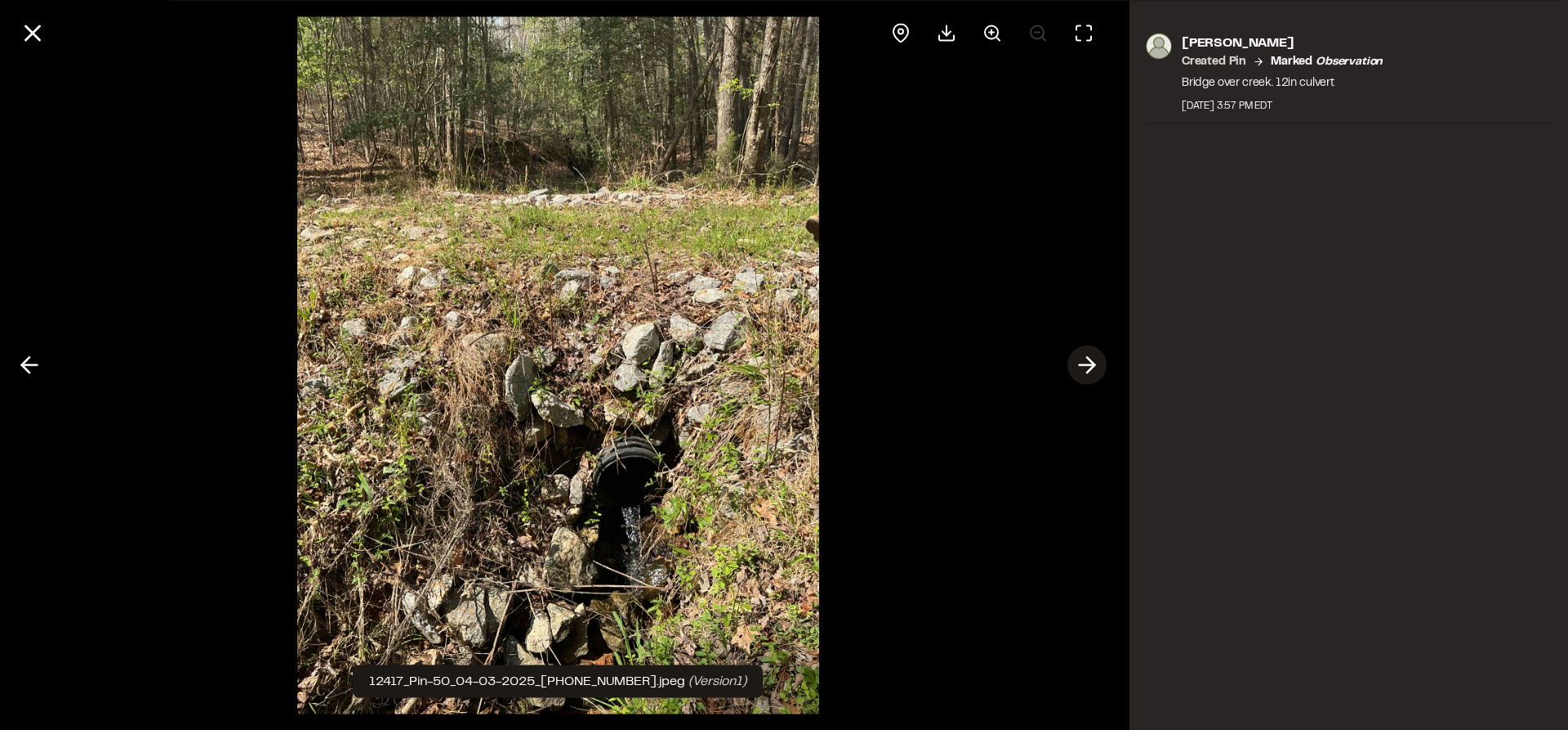
click at [1082, 365] on line at bounding box center [1087, 365] width 15 height 0
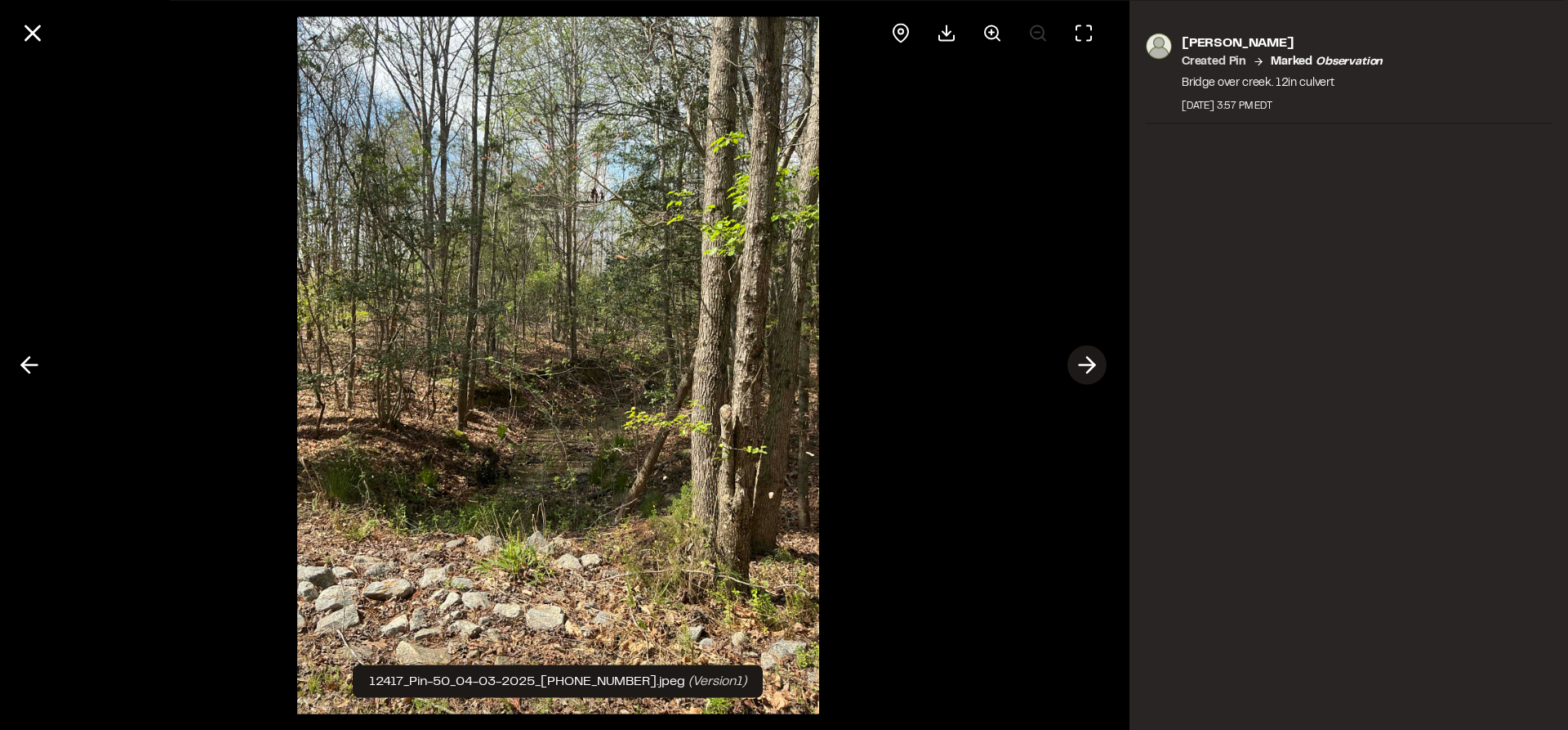
click at [1082, 365] on line at bounding box center [1087, 365] width 15 height 0
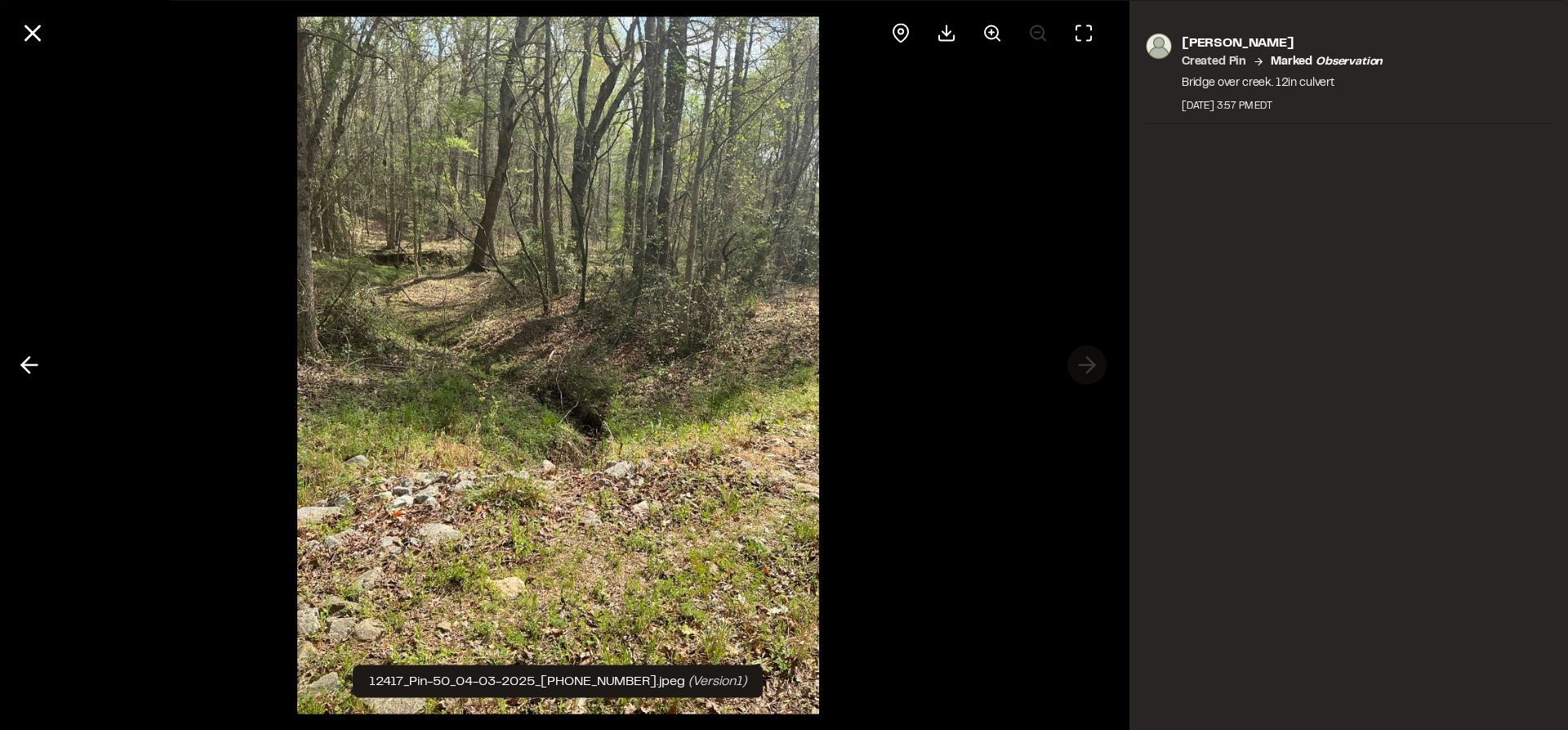
click at [1082, 365] on div at bounding box center [558, 365] width 1117 height 730
drag, startPoint x: 28, startPoint y: 35, endPoint x: 39, endPoint y: 46, distance: 15.6
click at [28, 34] on icon at bounding box center [32, 32] width 28 height 28
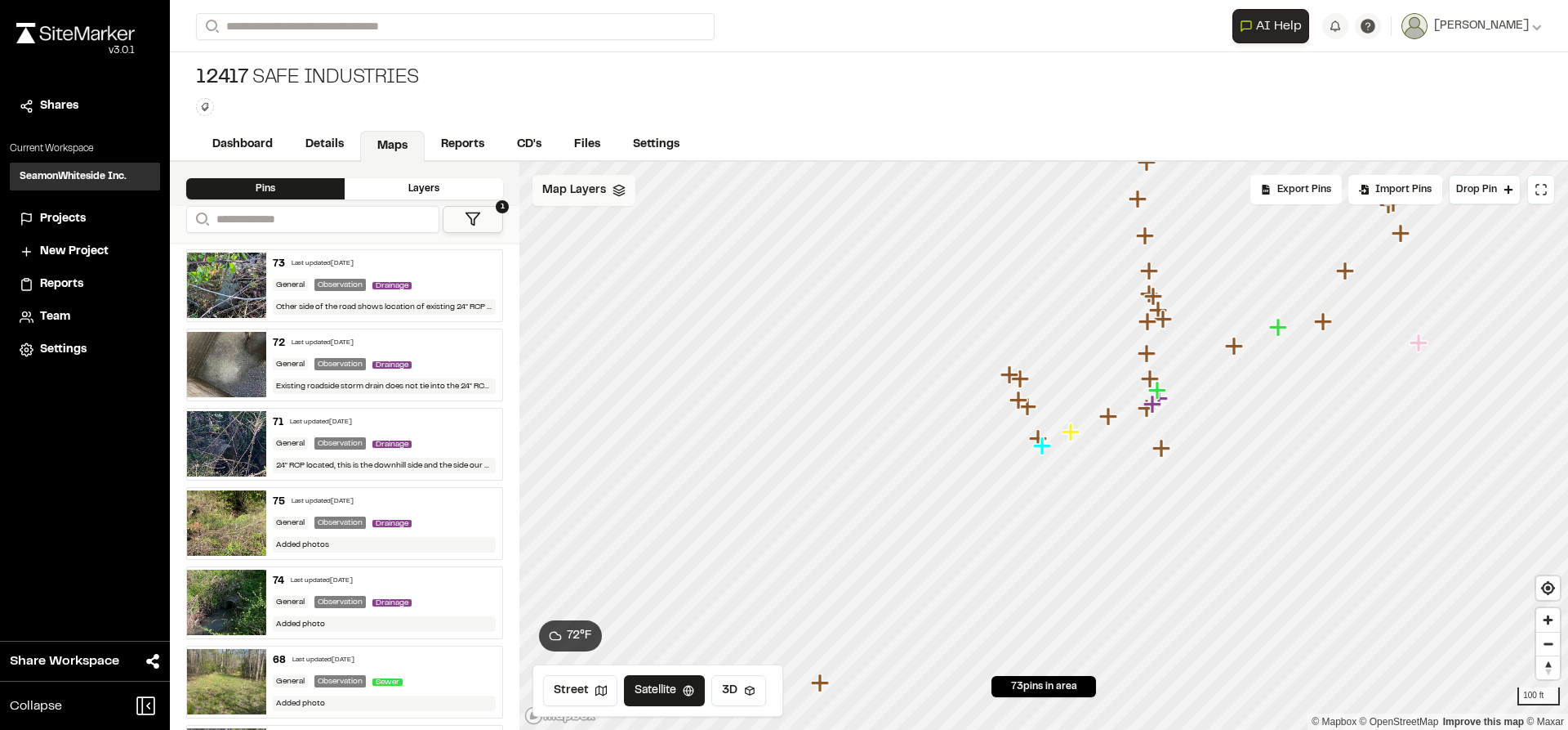
click at [1039, 436] on icon "Map marker" at bounding box center [1044, 446] width 22 height 22
click at [1070, 427] on icon "Map marker" at bounding box center [1071, 431] width 18 height 18
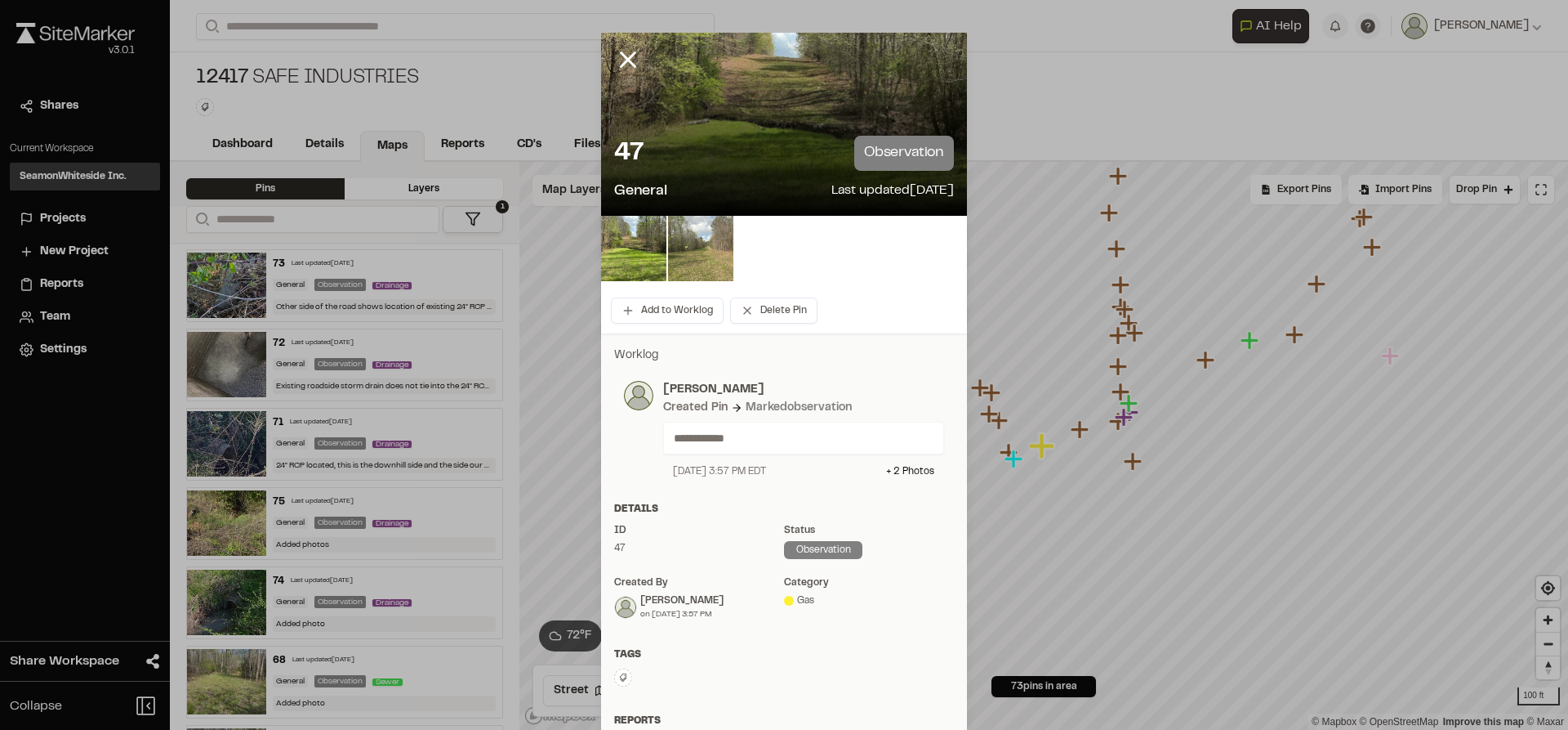
click at [698, 259] on img at bounding box center [700, 248] width 66 height 66
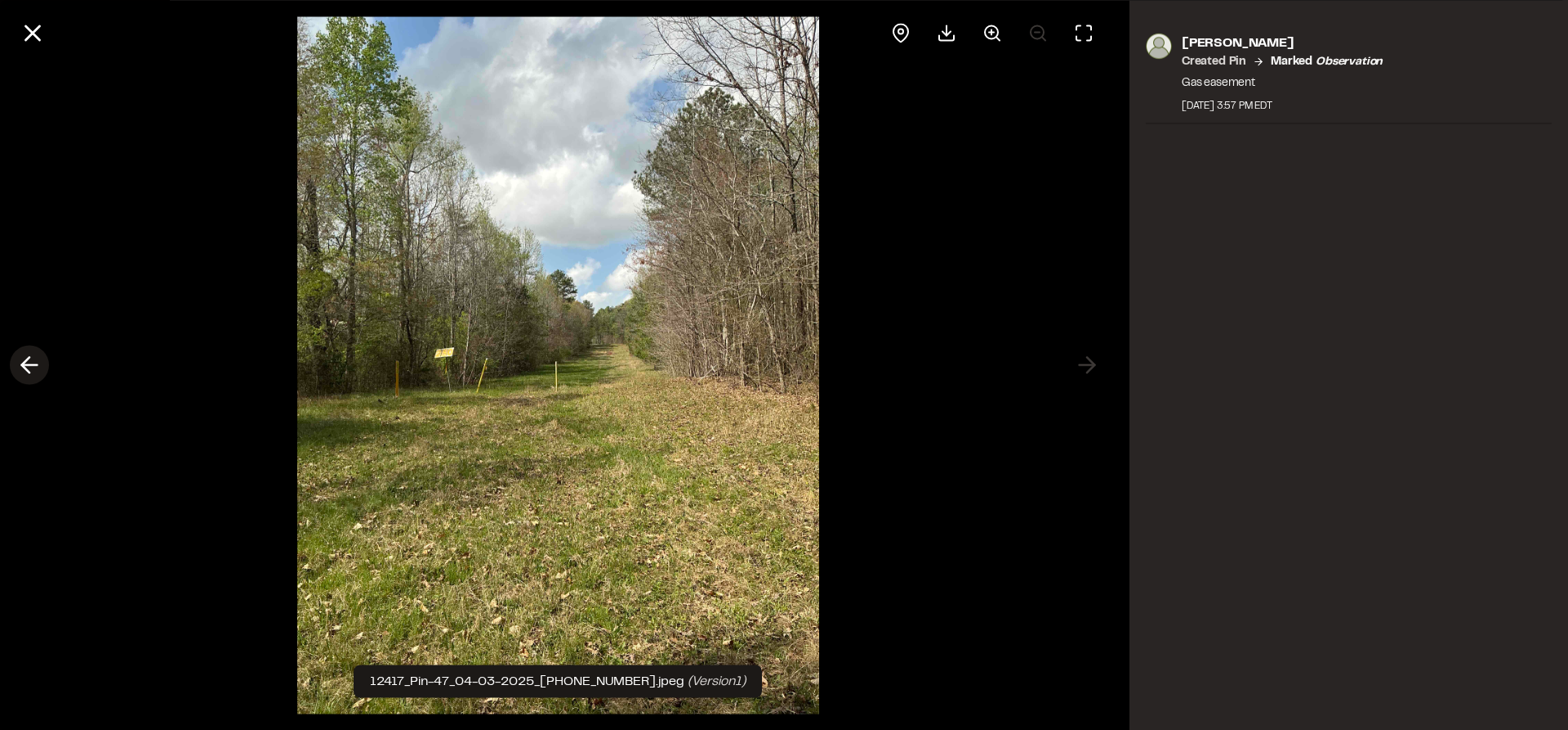
click at [29, 363] on icon at bounding box center [29, 365] width 26 height 28
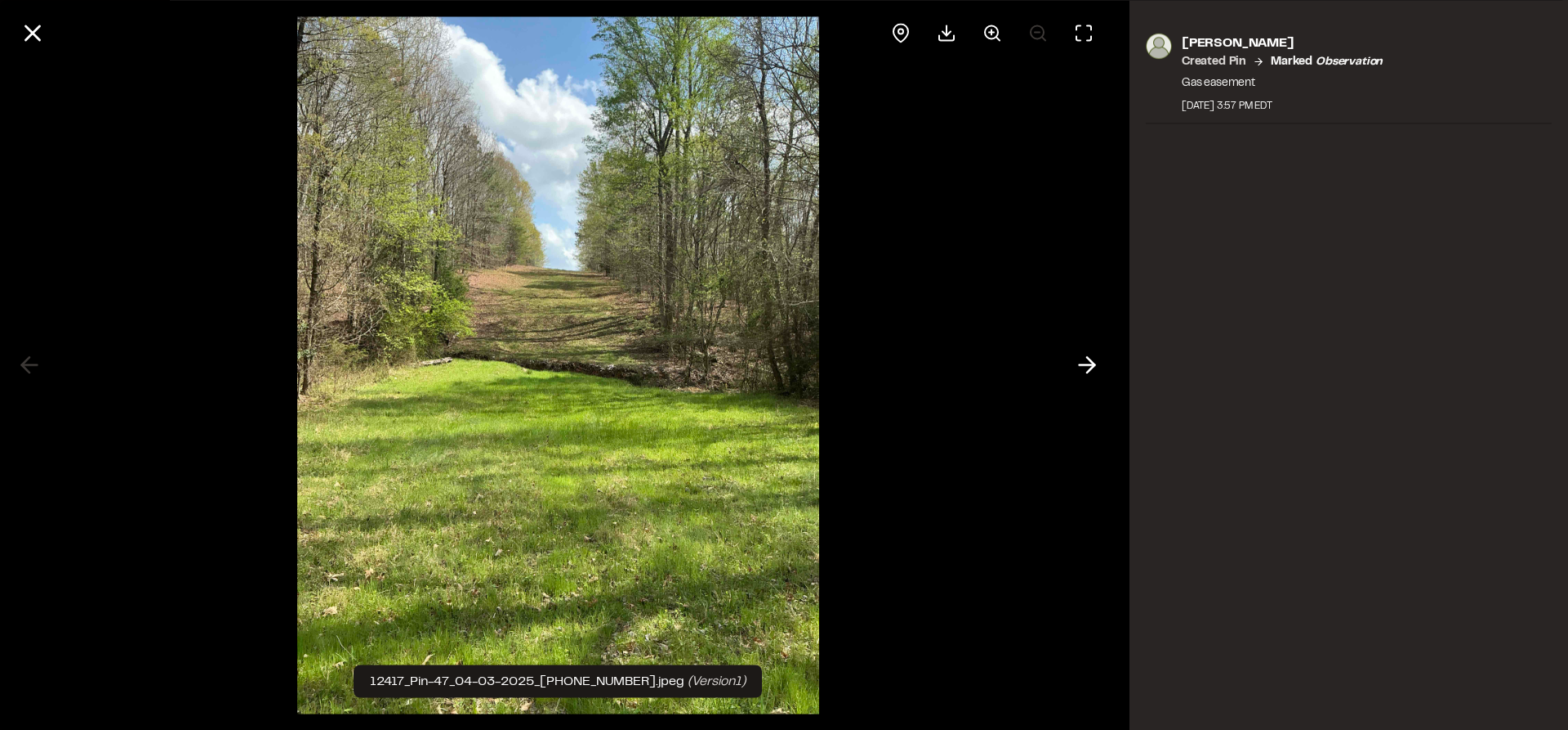
click at [25, 37] on icon at bounding box center [32, 32] width 28 height 28
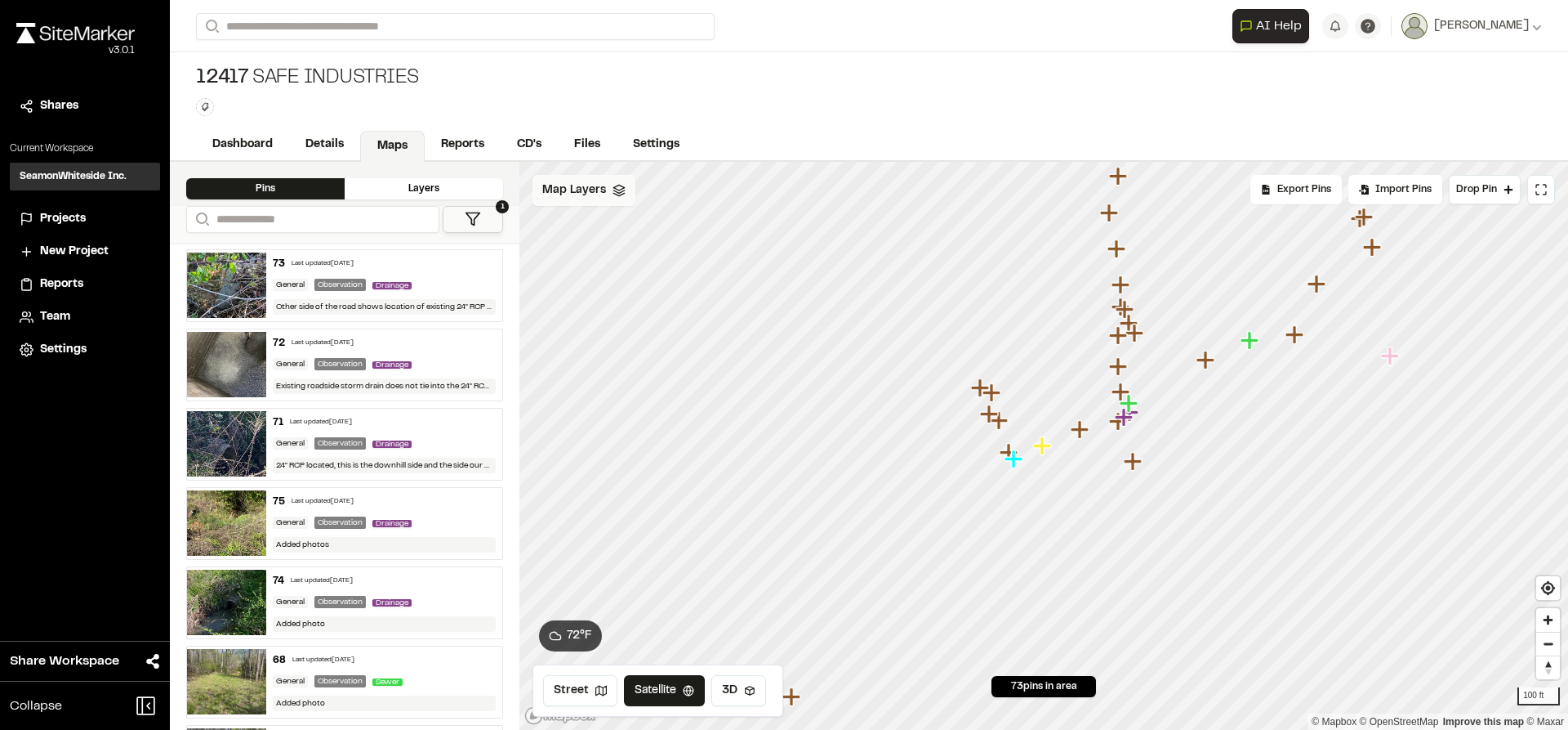
click at [1081, 427] on icon "Map marker" at bounding box center [1080, 429] width 18 height 18
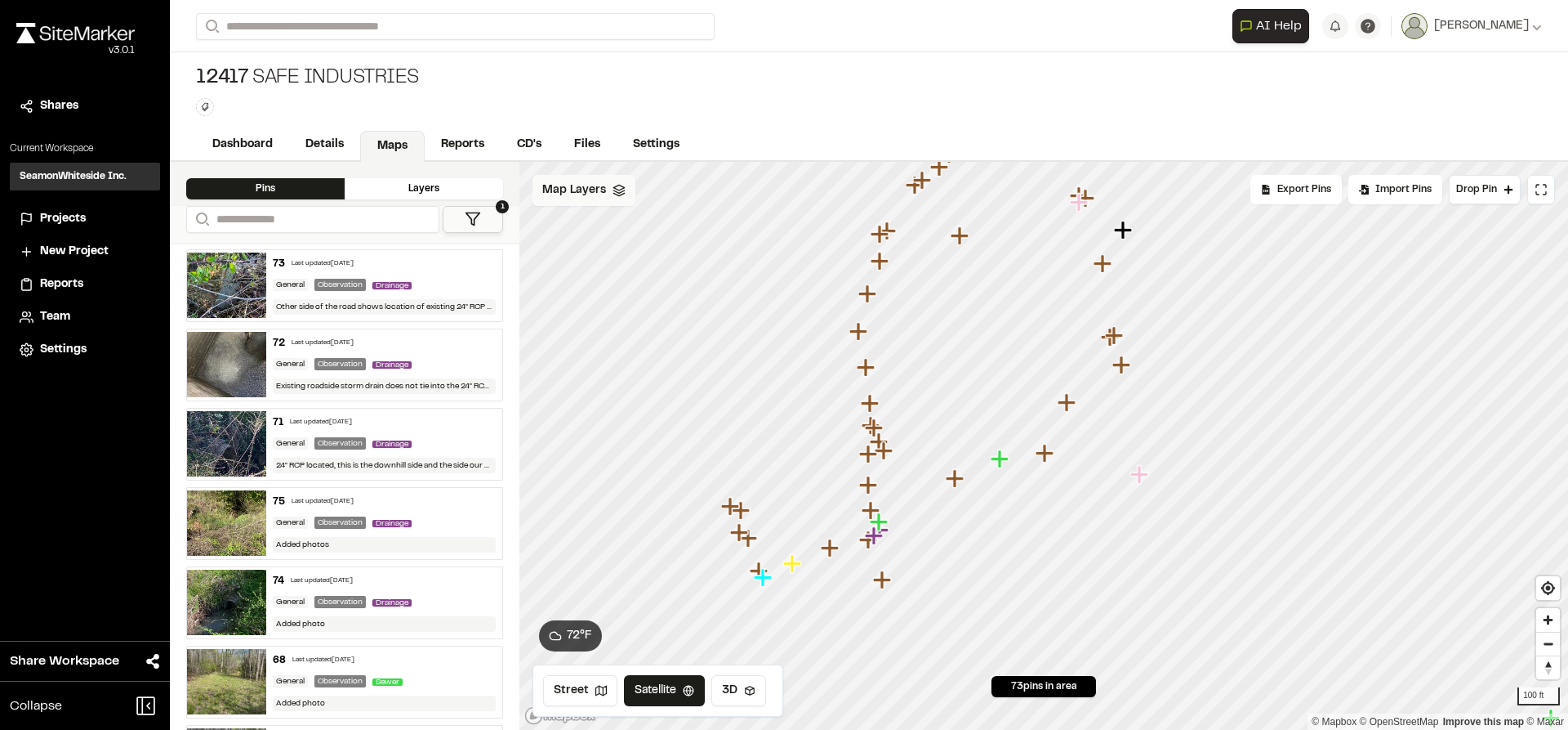
click at [1004, 462] on icon "Map marker" at bounding box center [1002, 460] width 22 height 22
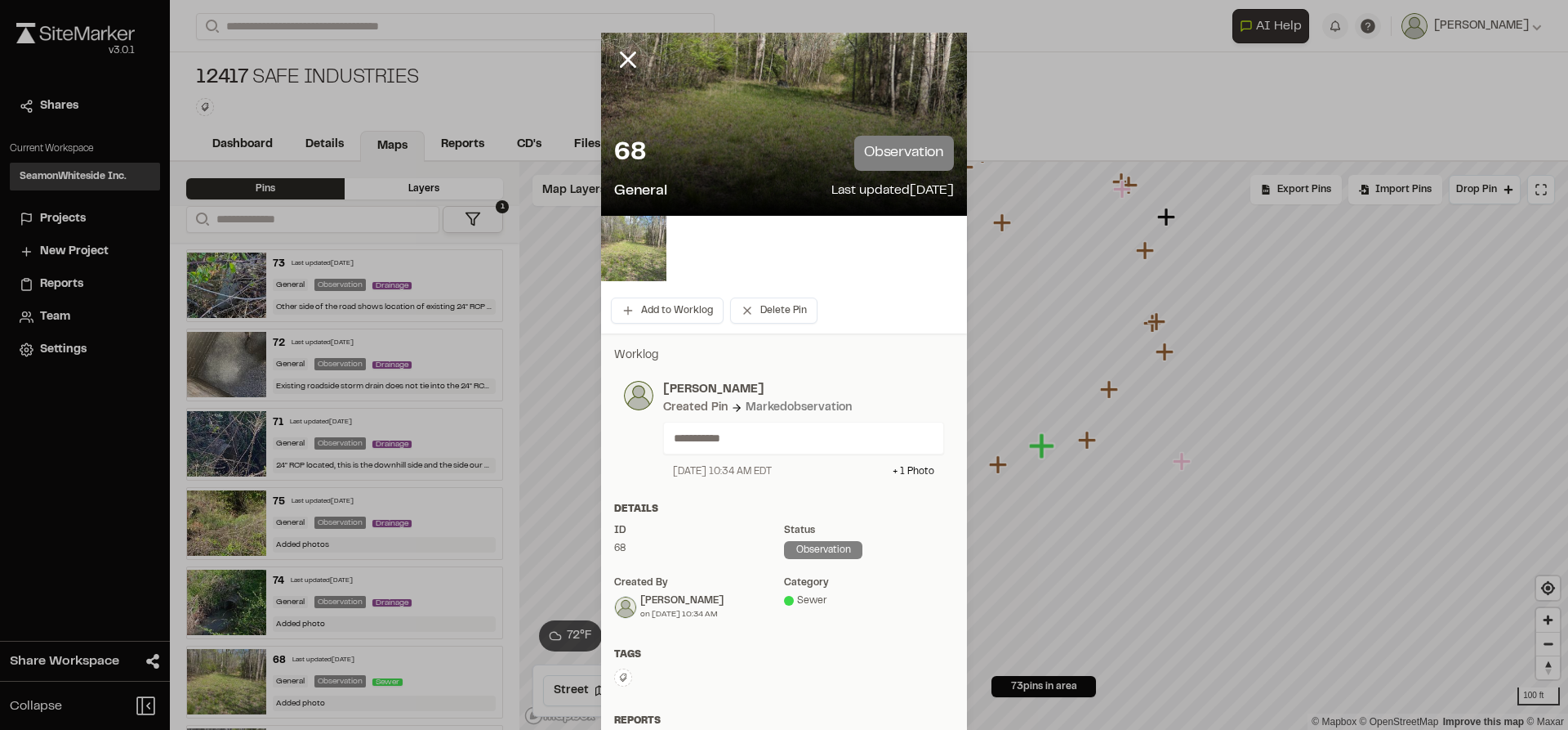
click at [635, 259] on img at bounding box center [634, 248] width 66 height 66
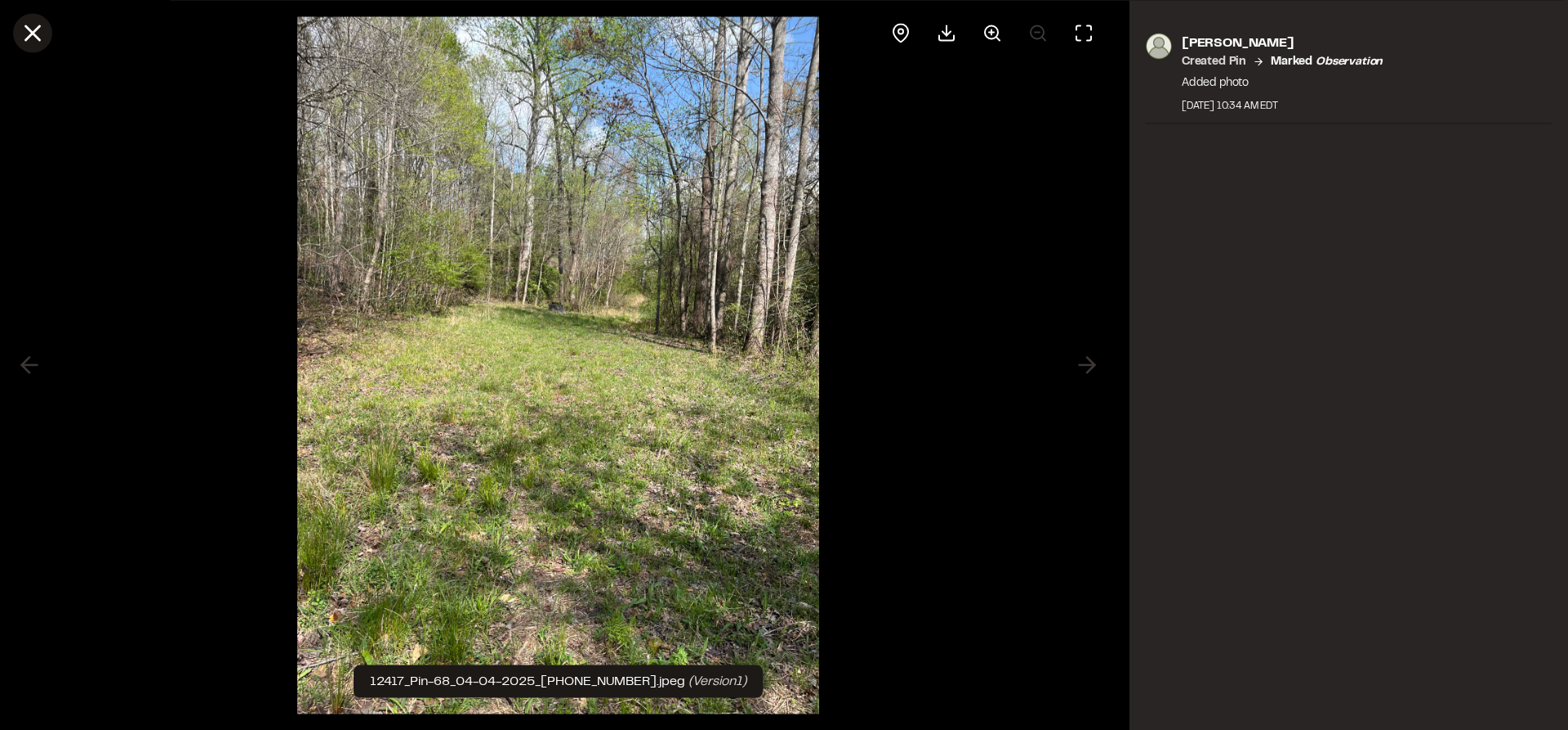
click at [37, 27] on line at bounding box center [32, 32] width 13 height 13
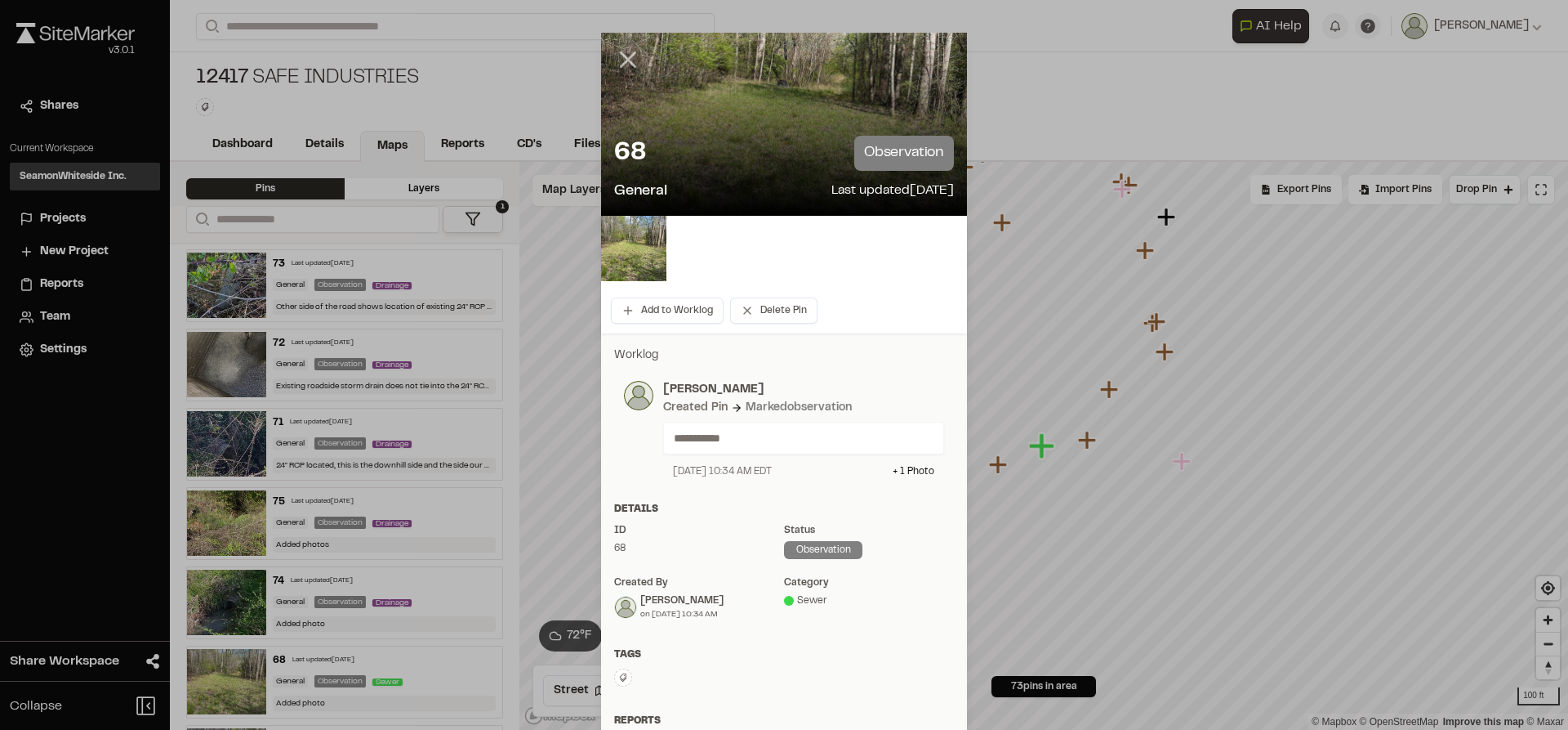
click at [620, 51] on icon at bounding box center [627, 59] width 28 height 28
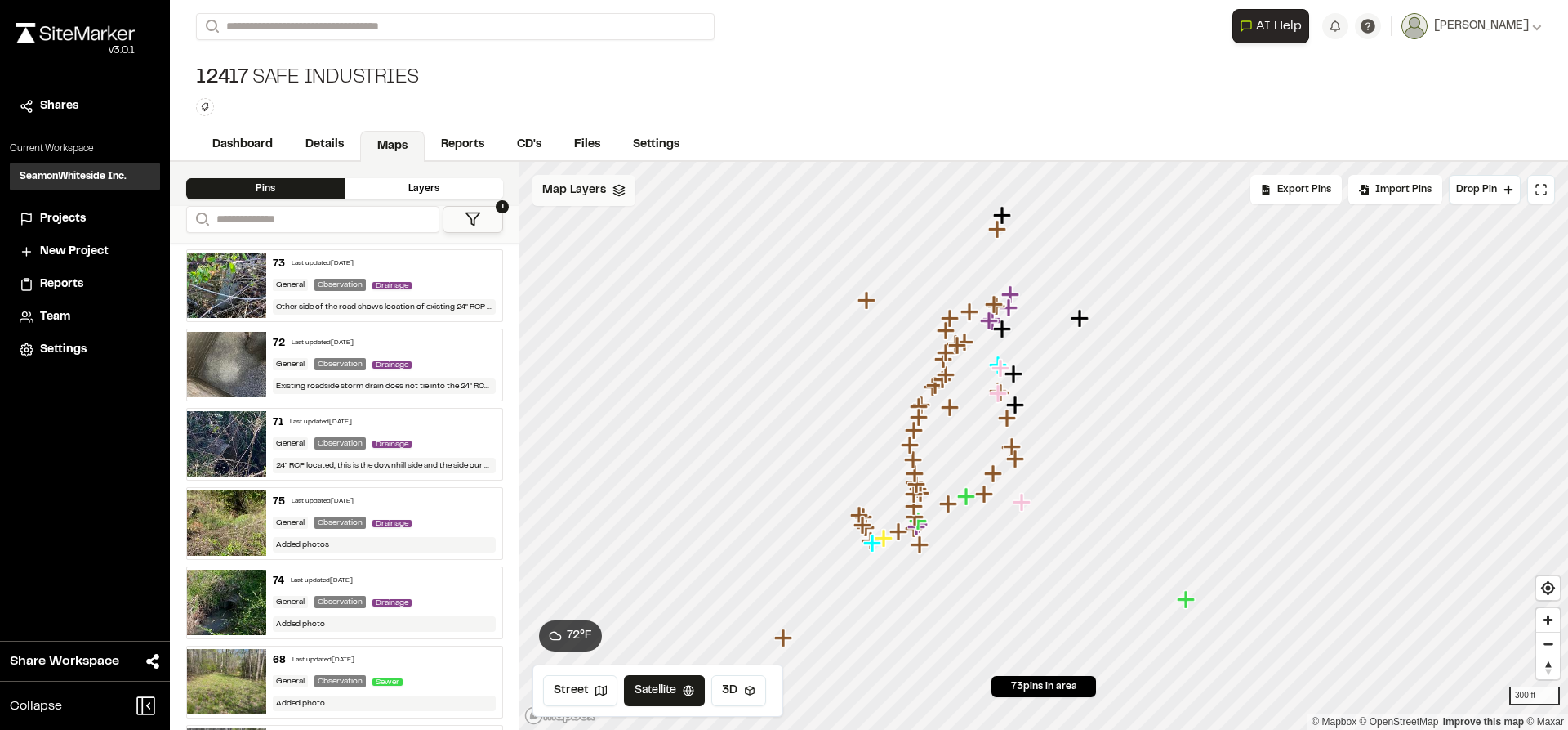
click at [921, 422] on icon "Map marker" at bounding box center [919, 417] width 18 height 18
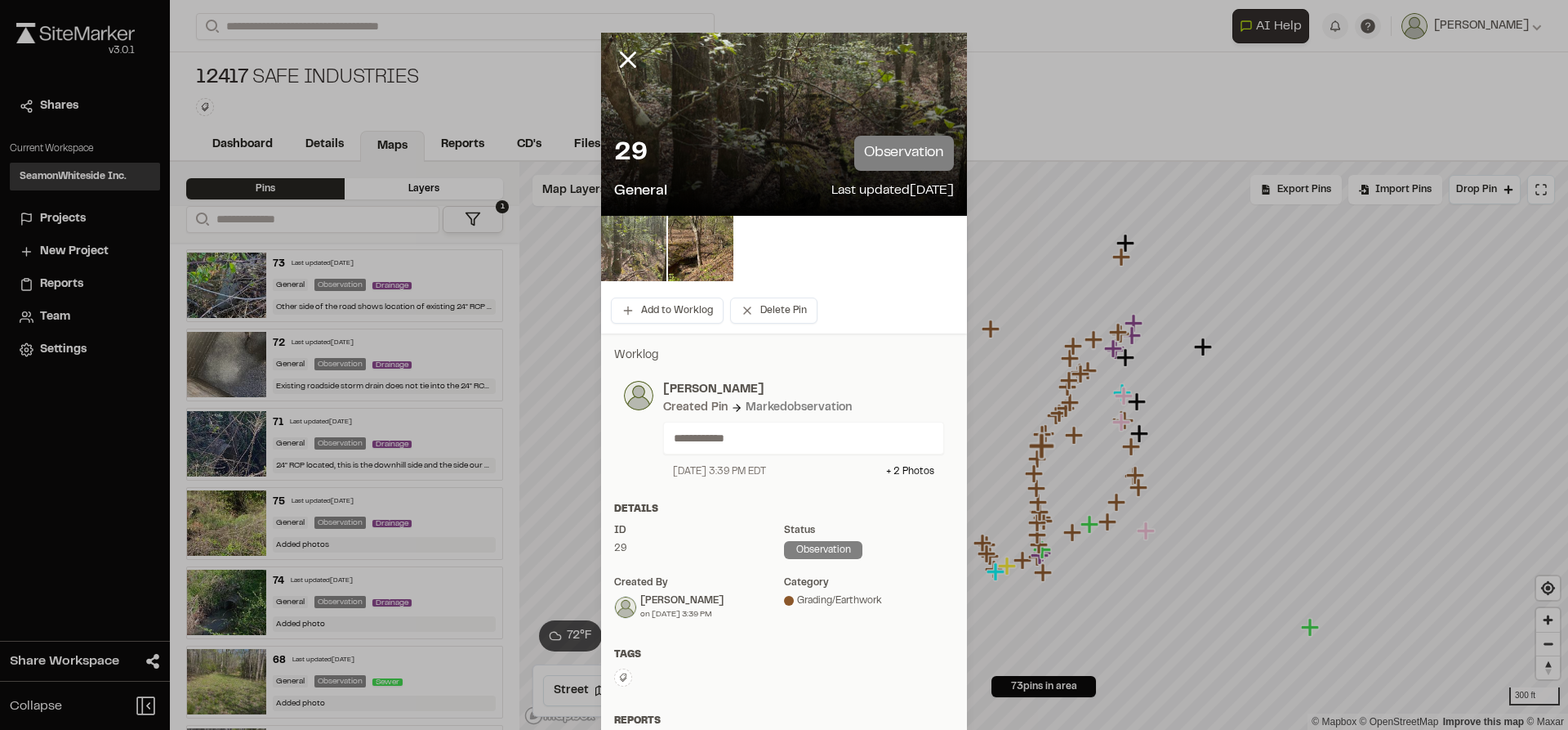
click at [642, 238] on img at bounding box center [634, 248] width 66 height 66
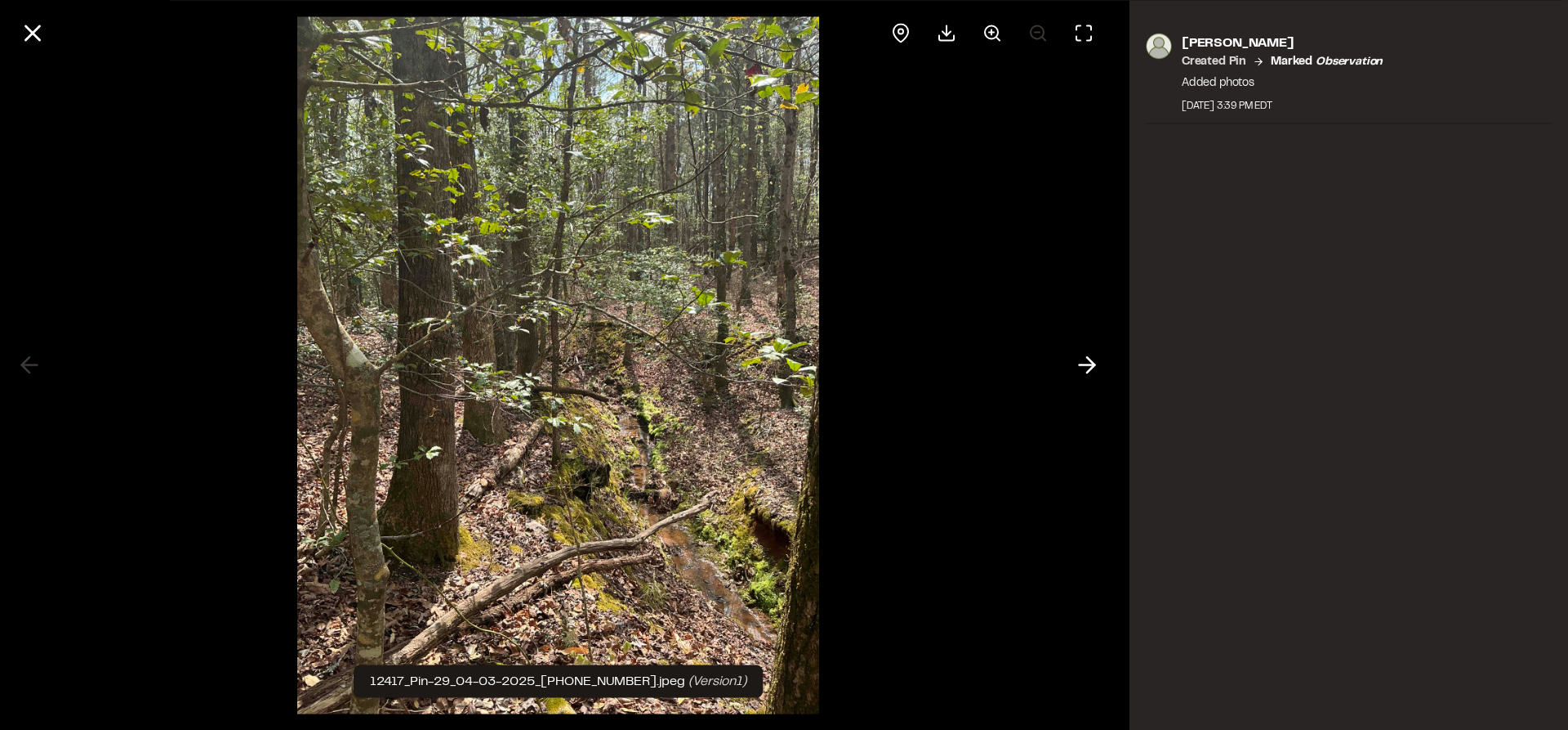
click at [1090, 365] on icon at bounding box center [1087, 365] width 26 height 28
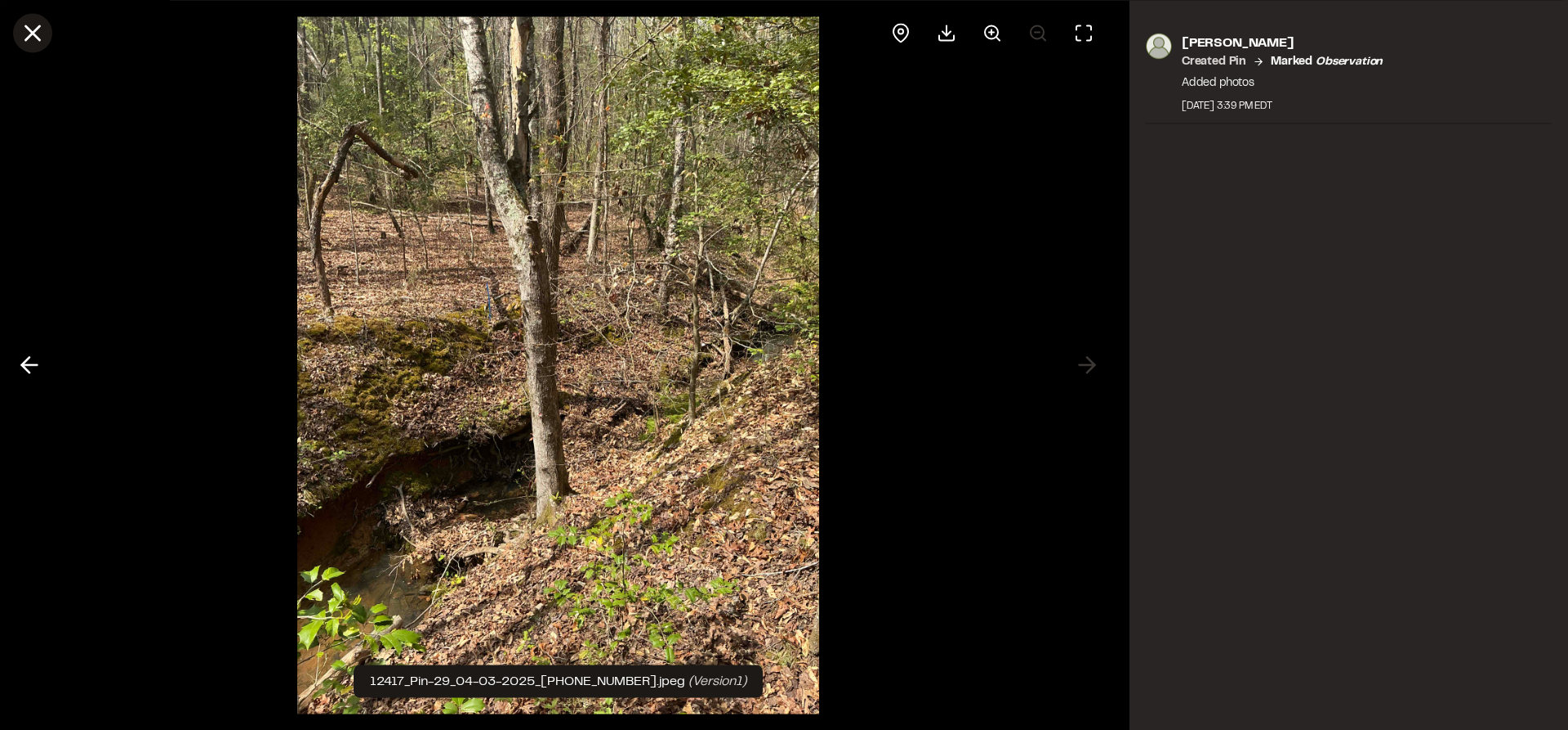
click at [45, 42] on icon at bounding box center [32, 32] width 28 height 28
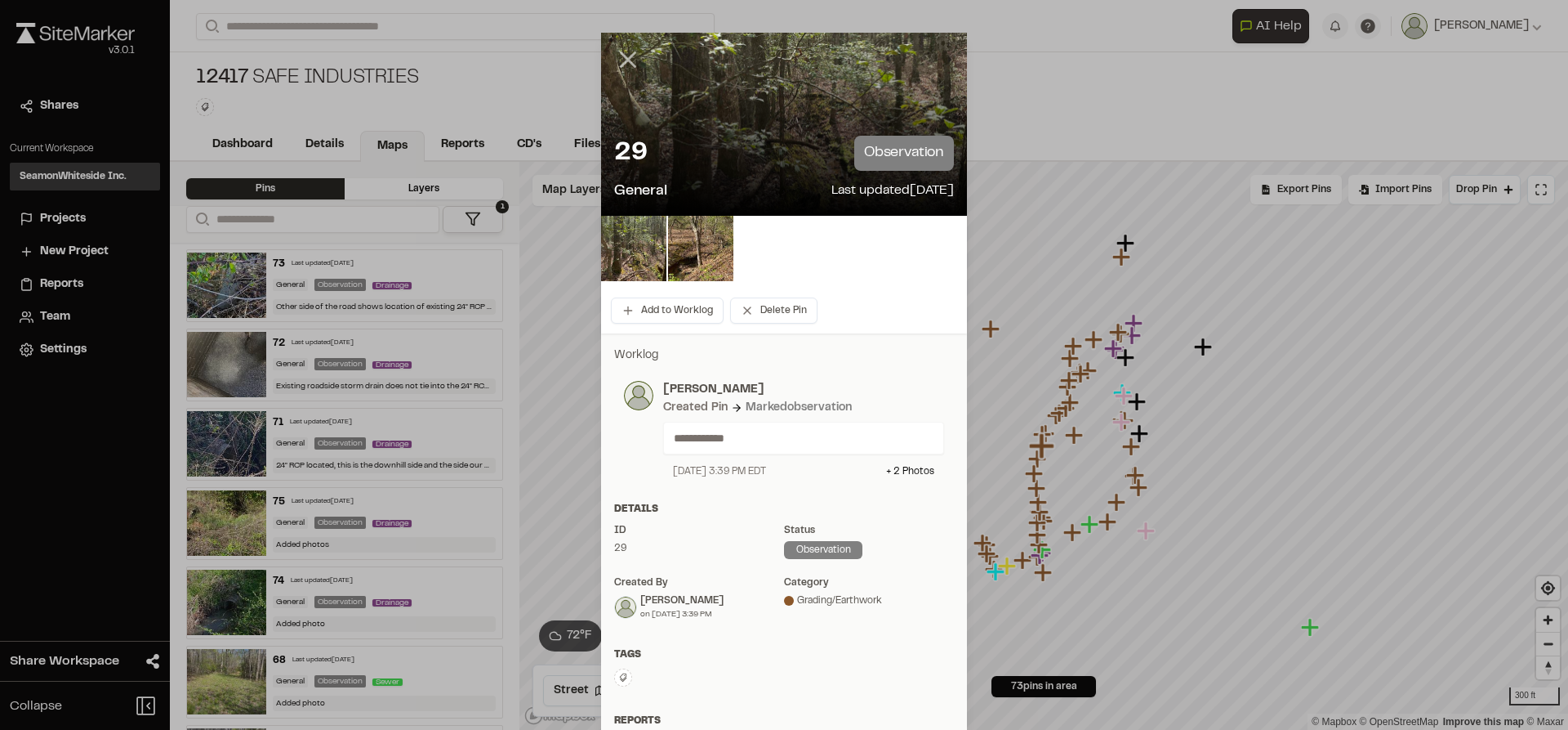
click at [624, 67] on icon at bounding box center [627, 59] width 28 height 28
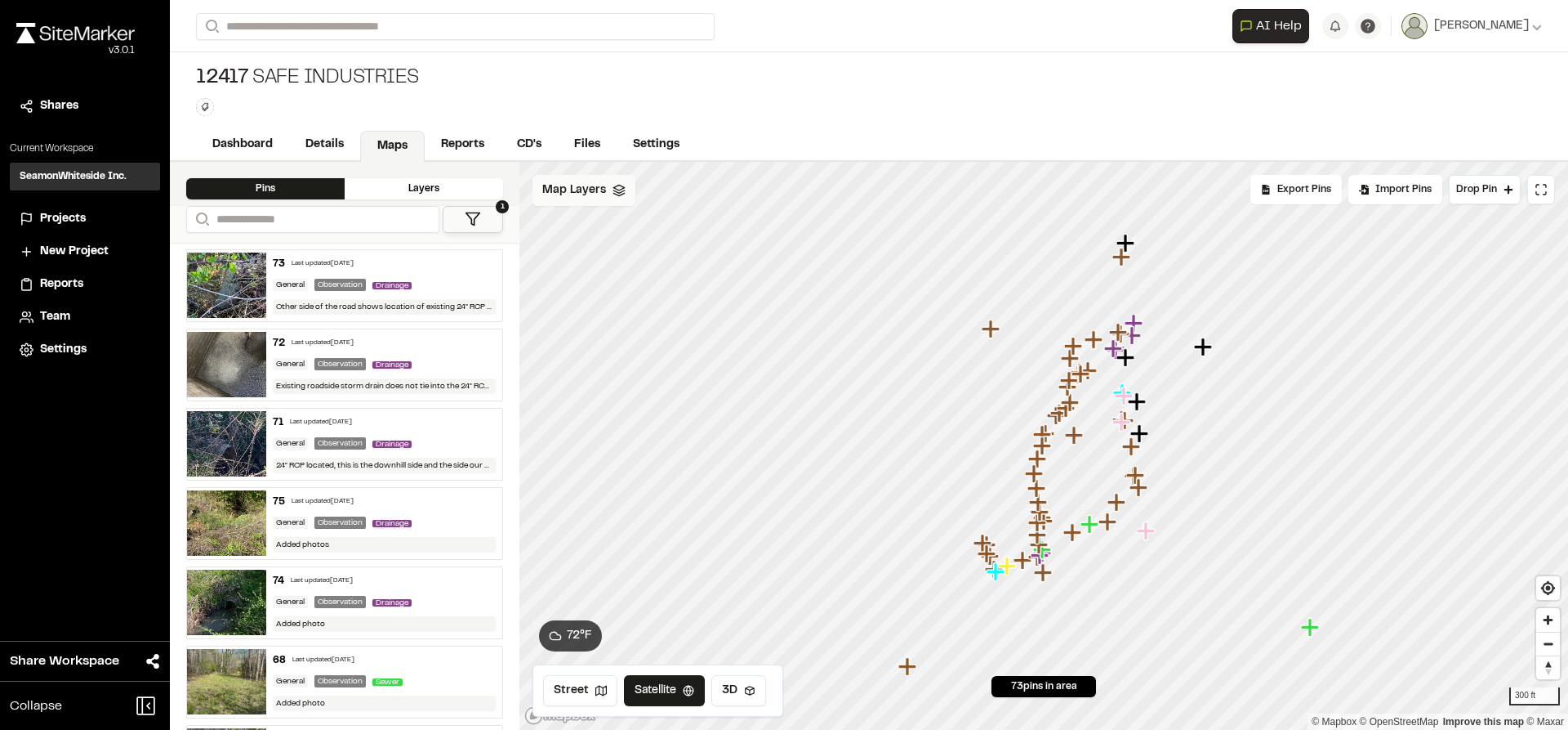
click at [1028, 476] on icon "Map marker" at bounding box center [1034, 473] width 18 height 18
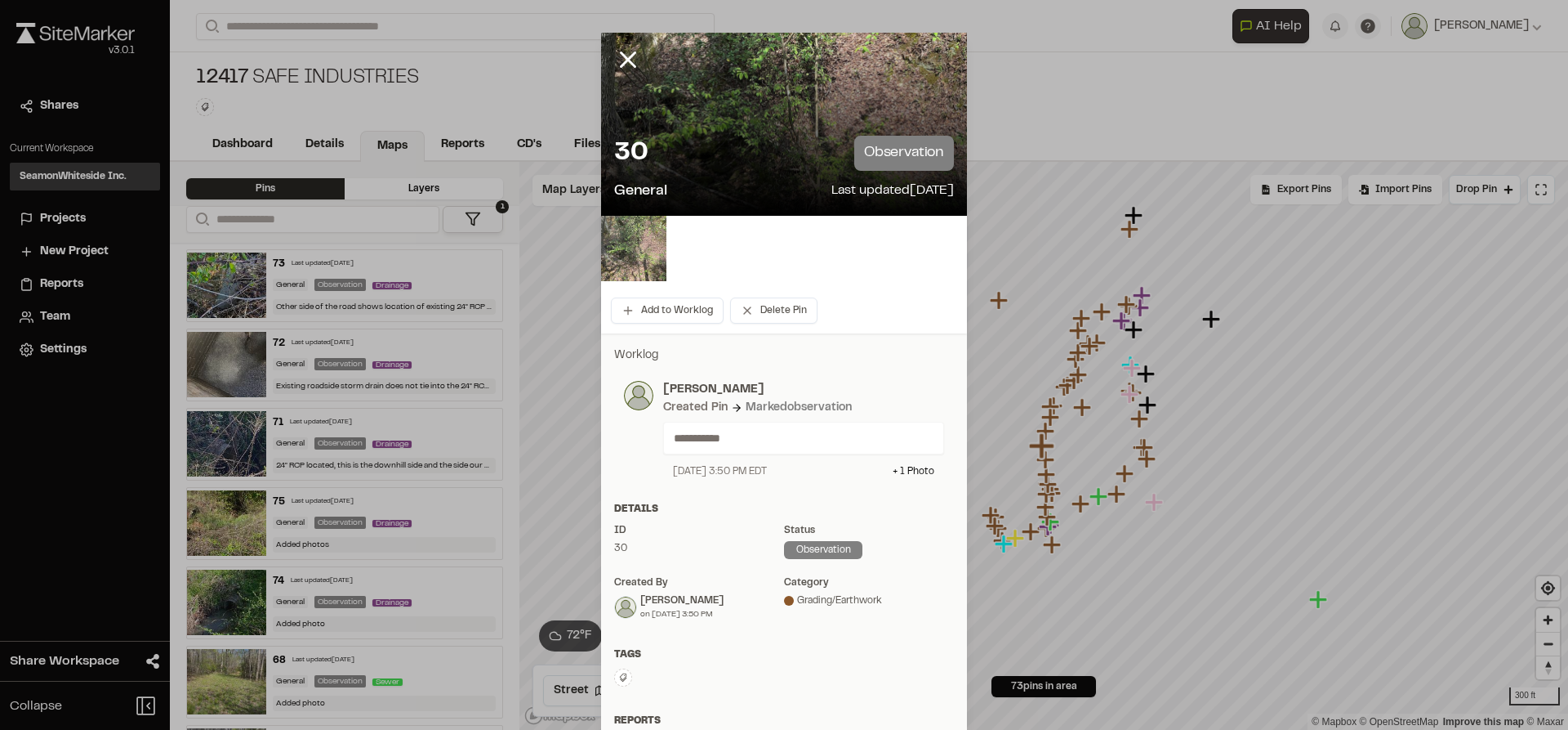
click at [644, 256] on img at bounding box center [634, 248] width 66 height 66
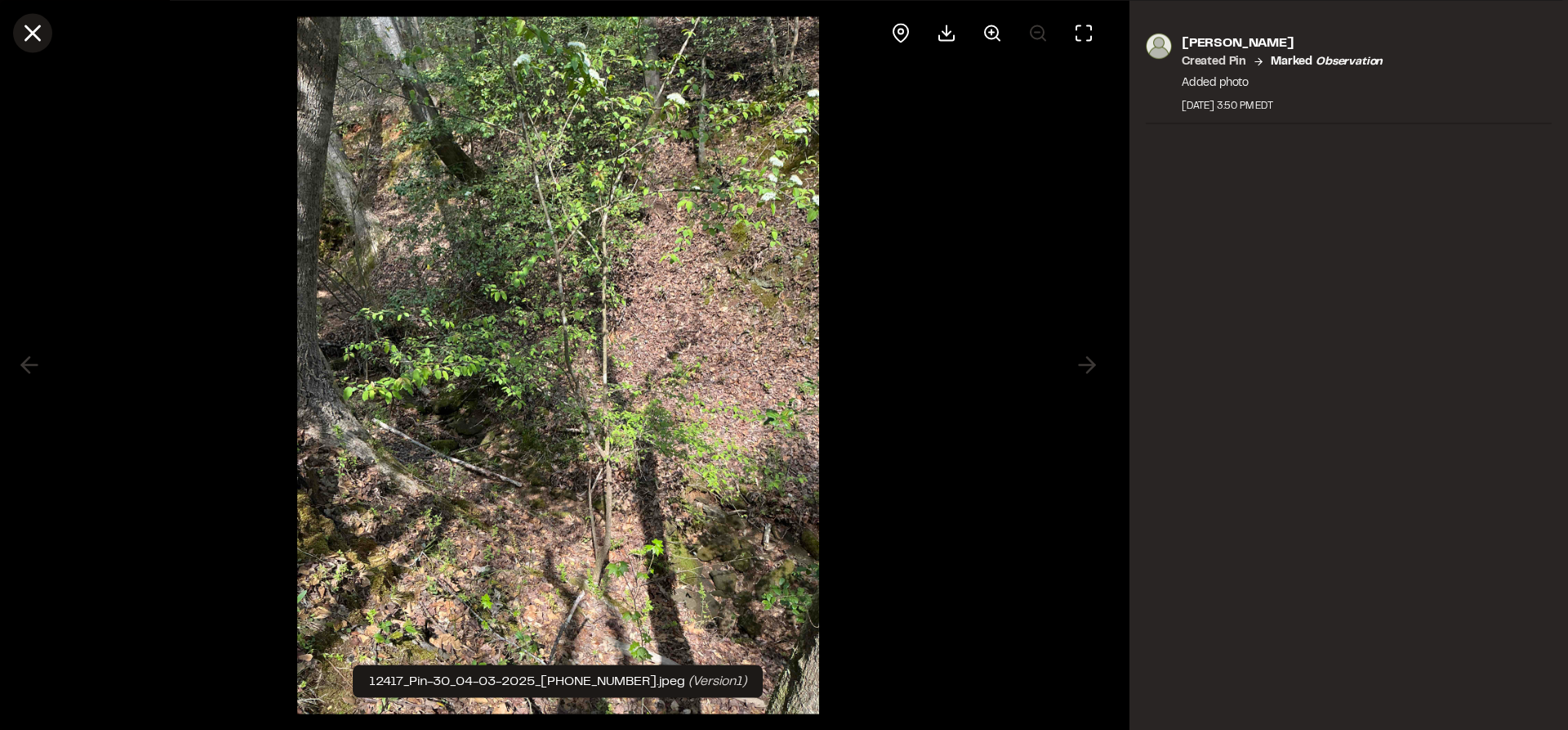
click at [29, 33] on icon at bounding box center [32, 32] width 28 height 28
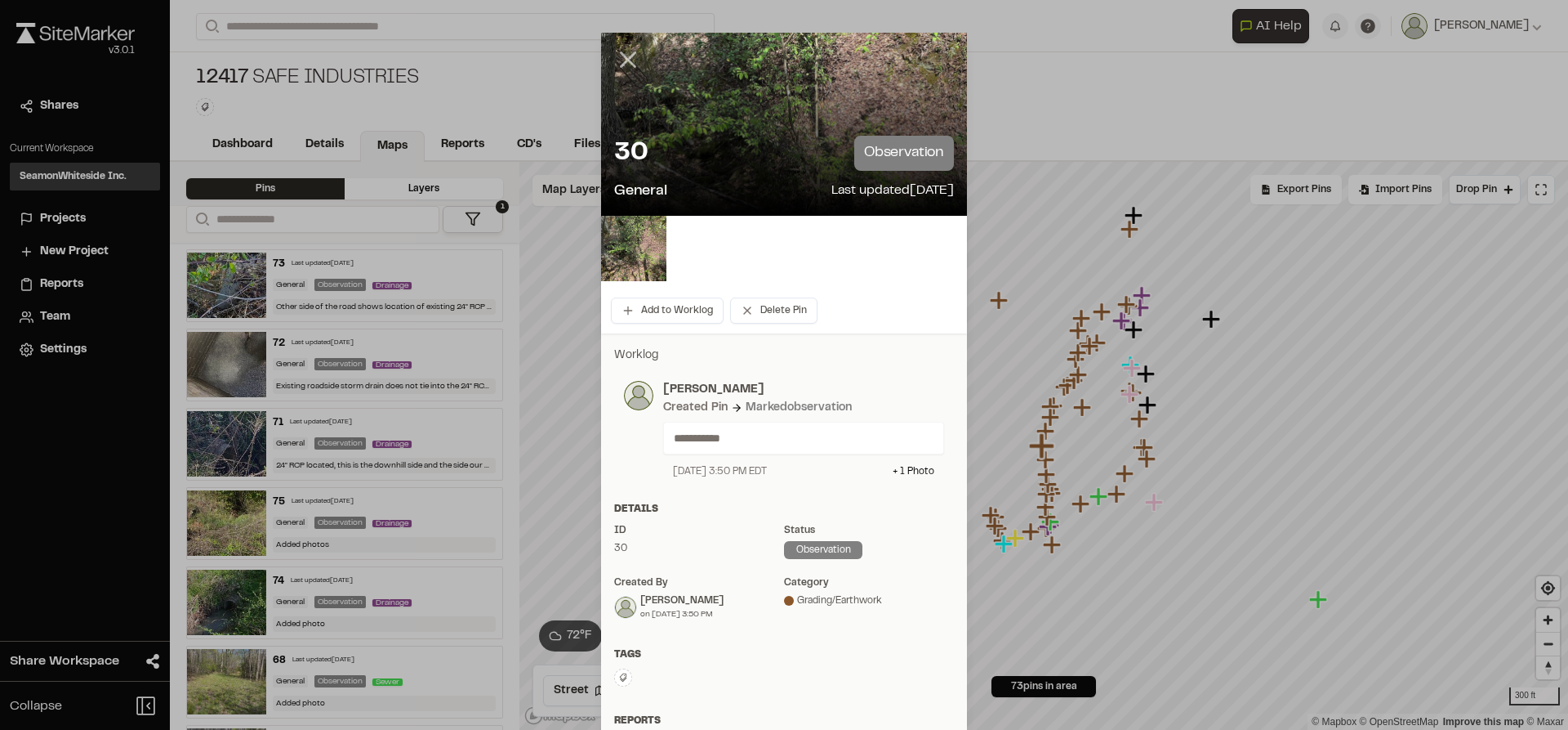
click at [633, 61] on icon at bounding box center [627, 59] width 28 height 28
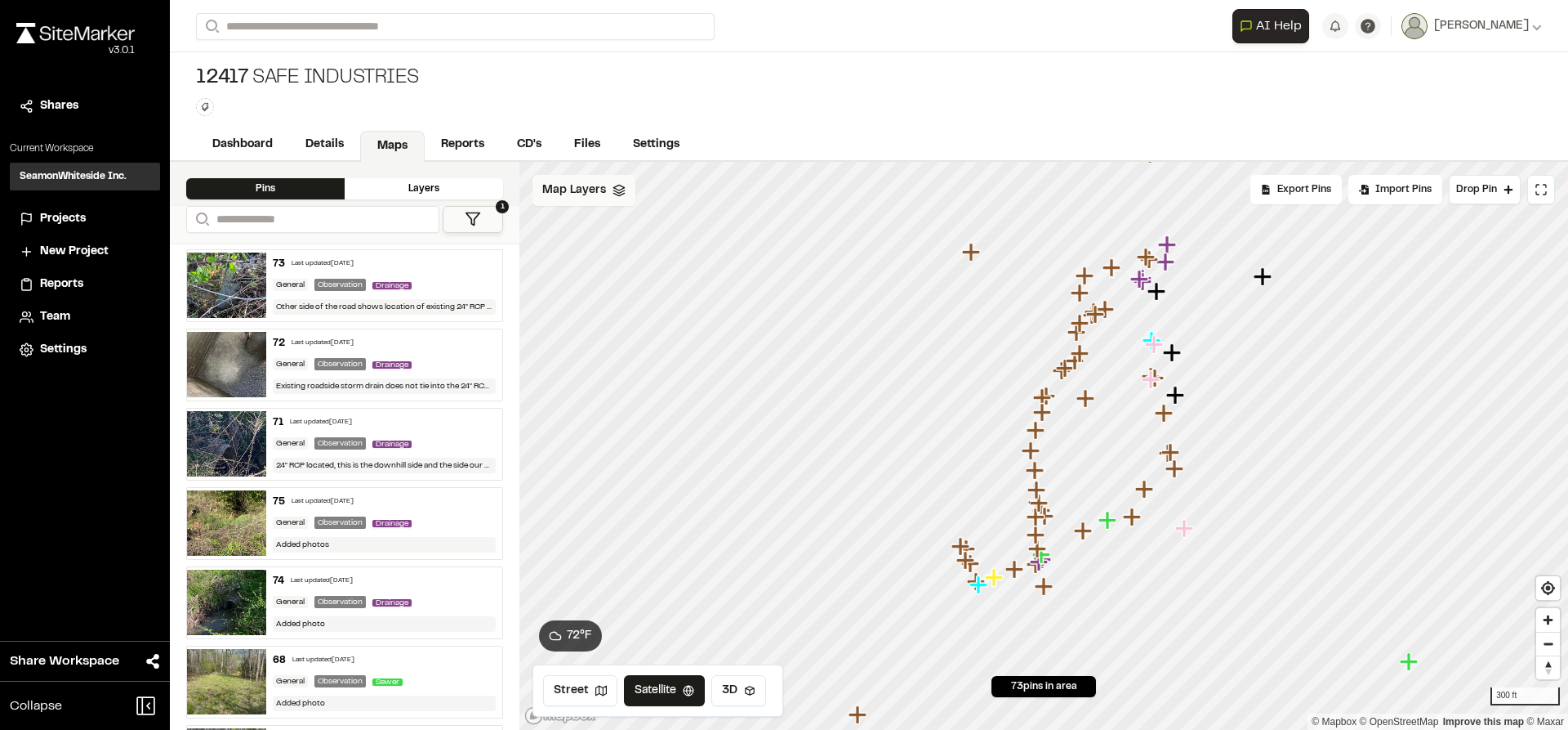
click at [567, 196] on span "Map Layers" at bounding box center [574, 190] width 64 height 18
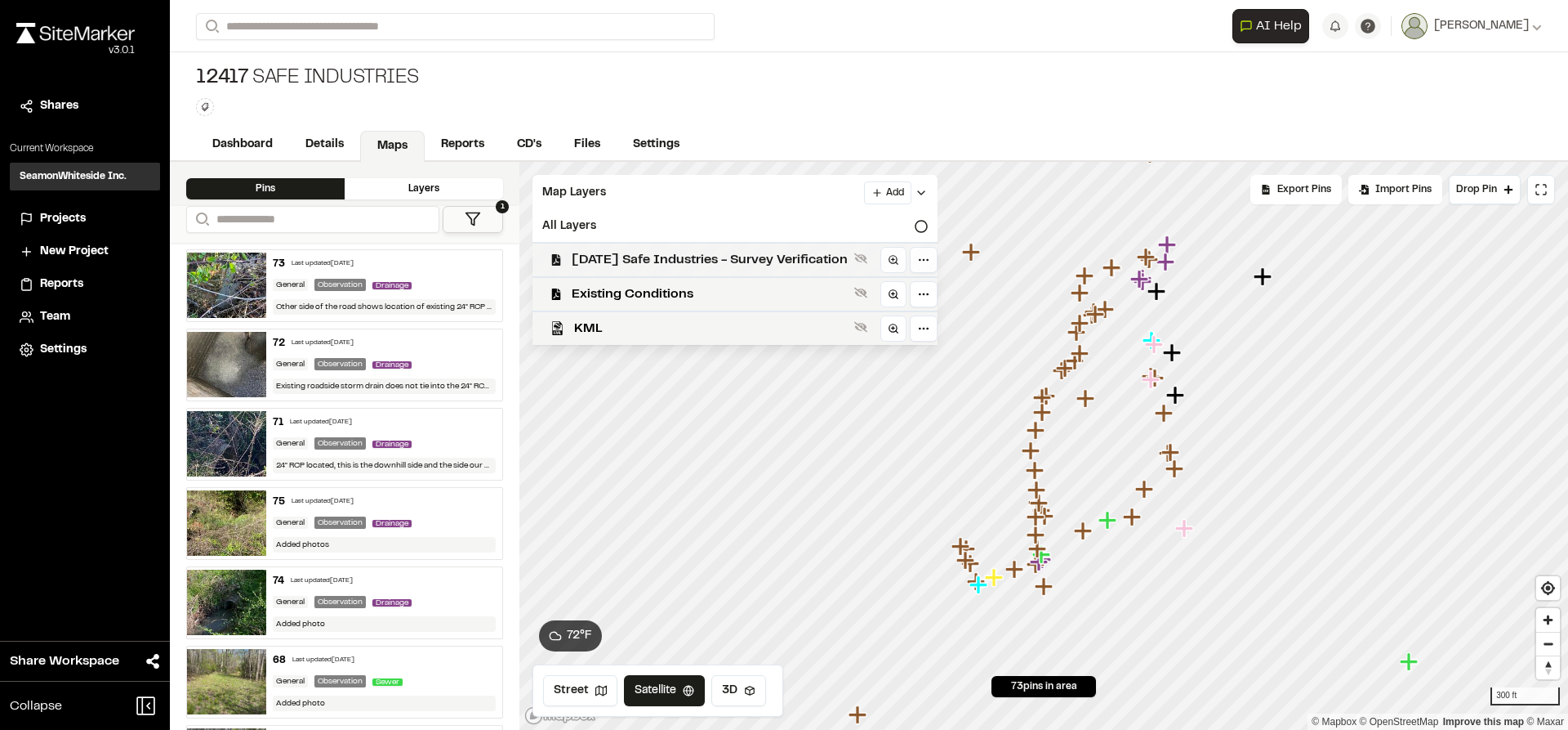
click at [595, 250] on span "2025-04-03 Safe Industries - Survey Verification" at bounding box center [710, 259] width 276 height 20
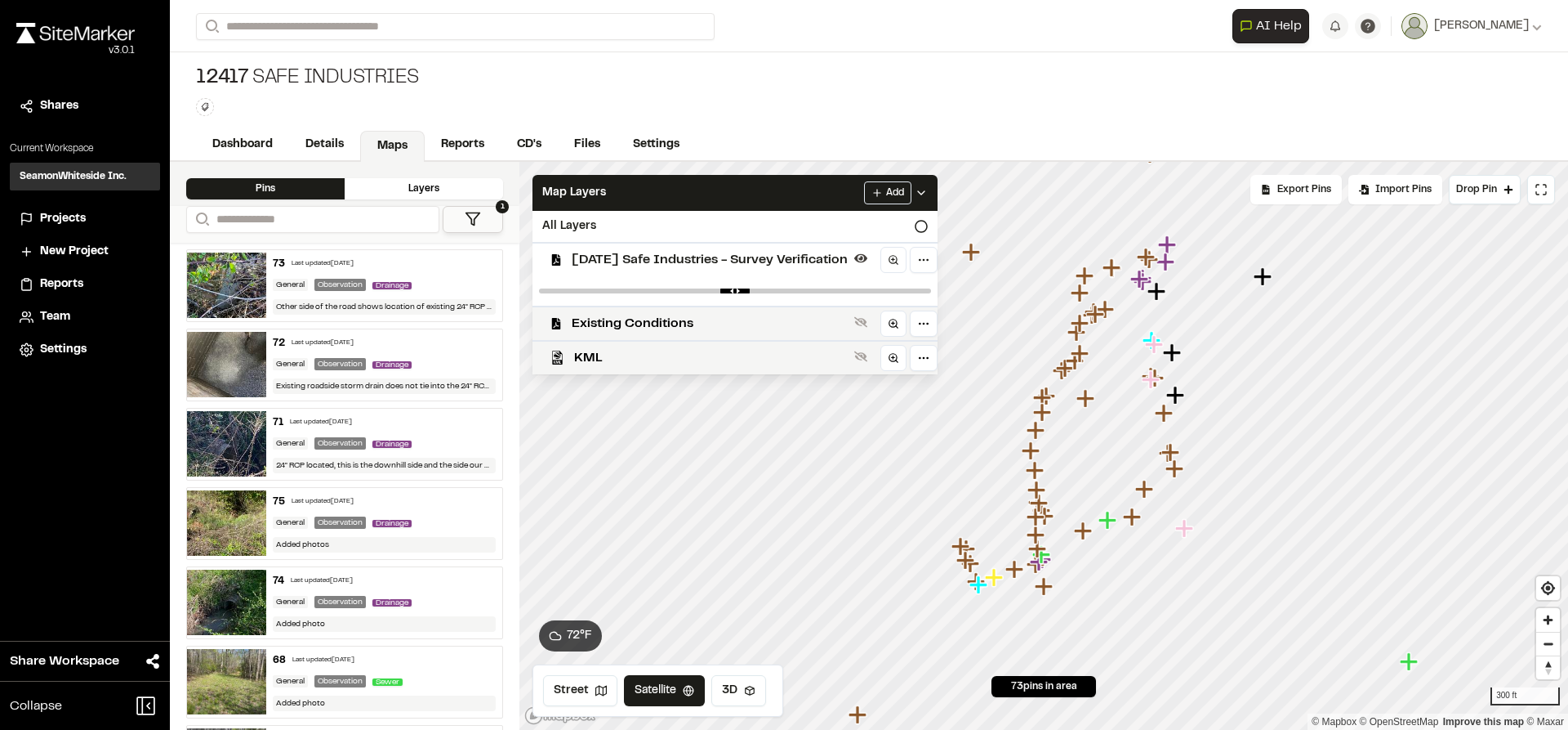
click at [595, 250] on span "2025-04-03 Safe Industries - Survey Verification" at bounding box center [710, 259] width 276 height 20
